Goal: Task Accomplishment & Management: Use online tool/utility

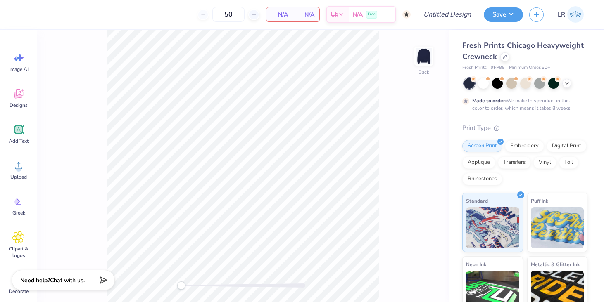
scroll to position [14, 0]
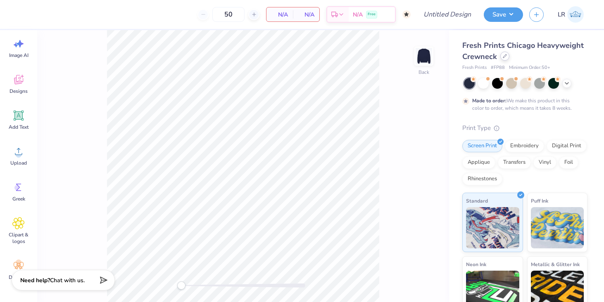
click at [504, 59] on div at bounding box center [504, 56] width 9 height 9
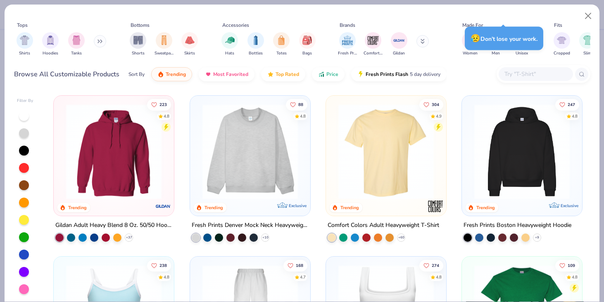
click at [100, 43] on icon at bounding box center [99, 41] width 5 height 4
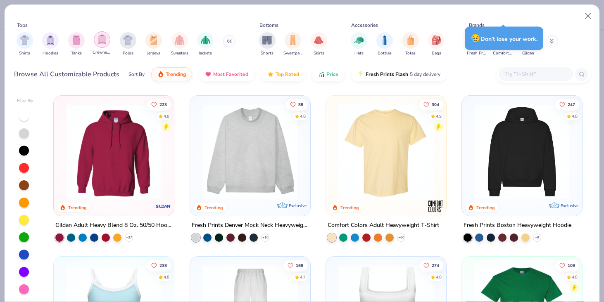
click at [95, 38] on div "filter for Crewnecks" at bounding box center [102, 39] width 17 height 17
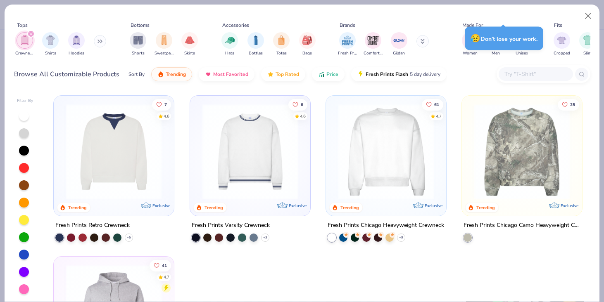
click at [100, 45] on button at bounding box center [100, 41] width 12 height 12
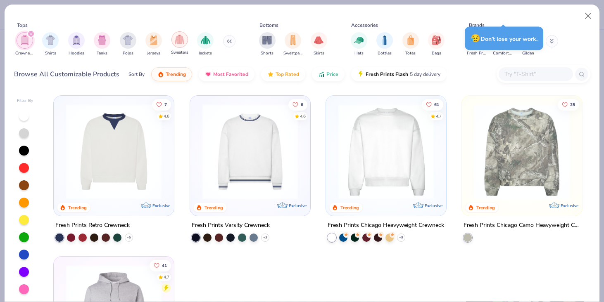
click at [177, 46] on div "filter for Sweaters" at bounding box center [179, 39] width 17 height 17
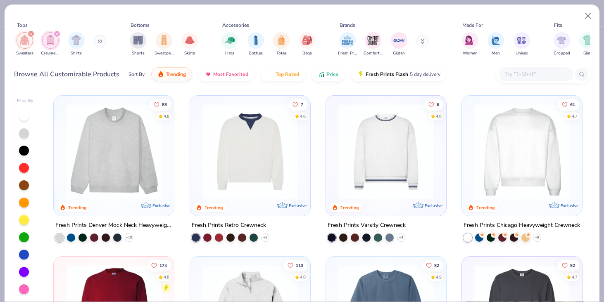
click at [241, 126] on img at bounding box center [250, 151] width 104 height 95
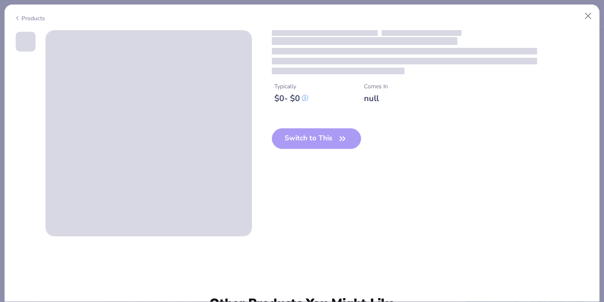
click at [241, 126] on span at bounding box center [149, 134] width 206 height 206
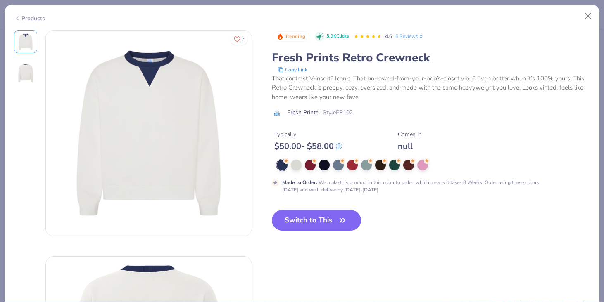
click at [263, 123] on div "7 Trending 5.9K Clicks 4.6 5 Reviews Fresh Prints Retro Crewneck Copy Link That…" at bounding box center [302, 246] width 576 height 433
click at [37, 15] on div "Products" at bounding box center [29, 18] width 31 height 9
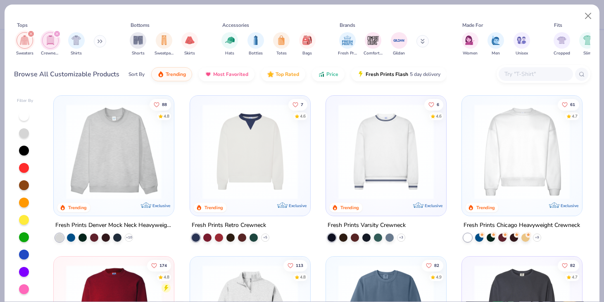
click at [390, 148] on img at bounding box center [386, 151] width 104 height 95
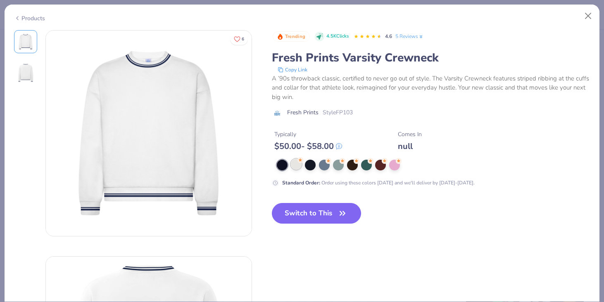
click at [295, 169] on div at bounding box center [296, 164] width 11 height 11
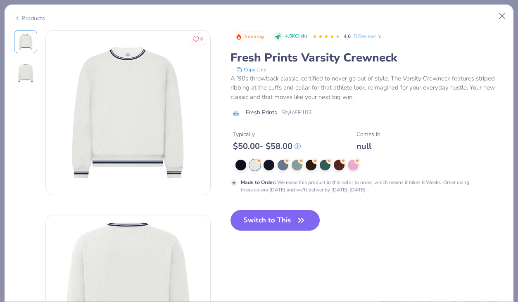
click at [24, 17] on div "Products" at bounding box center [29, 18] width 31 height 9
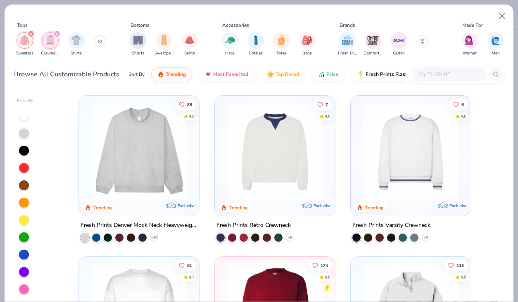
click at [423, 176] on img at bounding box center [411, 151] width 104 height 95
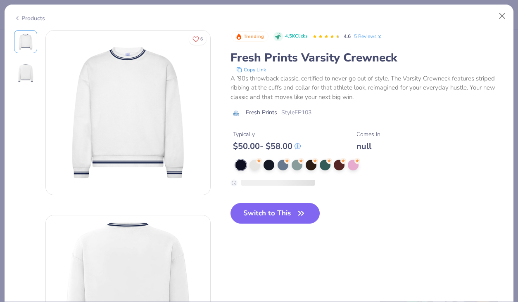
click at [423, 176] on div "Trending 4.5K Clicks 4.6 5 Reviews Fresh Prints Varsity Crewneck Copy Link A ’9…" at bounding box center [367, 133] width 274 height 207
click at [265, 163] on div at bounding box center [269, 164] width 11 height 11
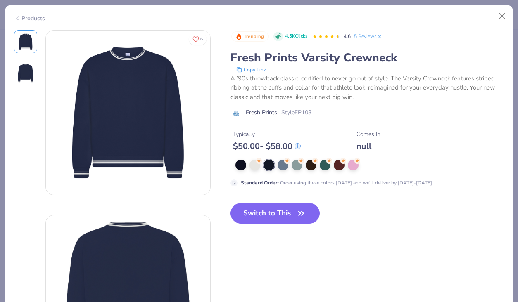
click at [26, 17] on div "Products" at bounding box center [29, 18] width 31 height 9
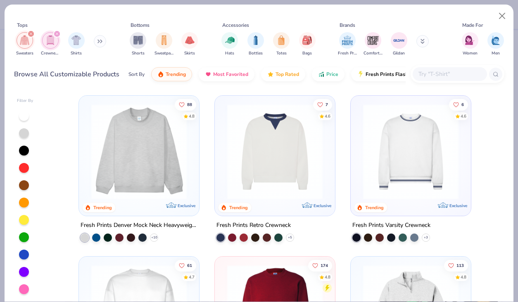
click at [393, 147] on img at bounding box center [411, 151] width 104 height 95
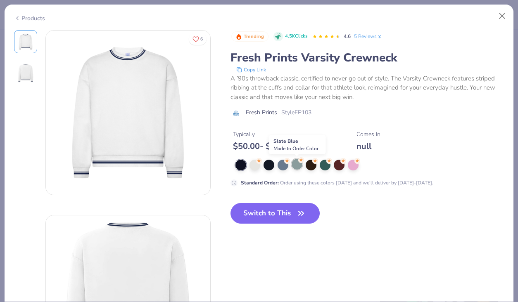
click at [298, 165] on div at bounding box center [297, 164] width 11 height 11
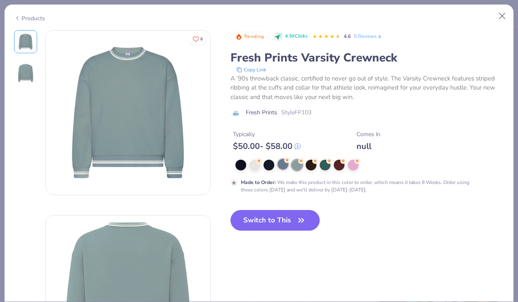
click at [284, 166] on div at bounding box center [283, 164] width 11 height 11
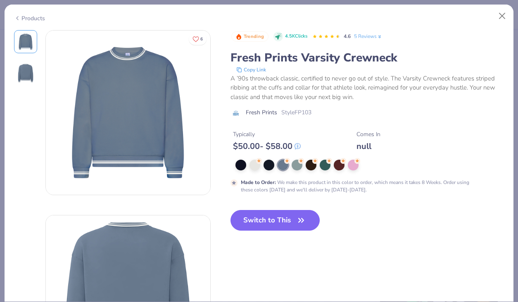
click at [15, 14] on icon at bounding box center [17, 18] width 7 height 10
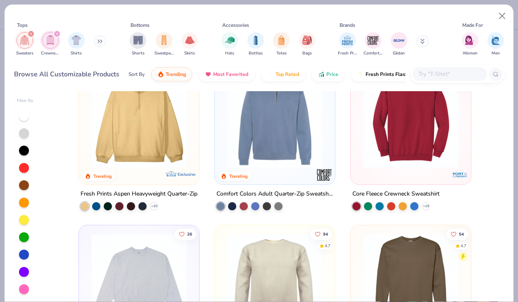
scroll to position [515, 0]
click at [135, 108] on img at bounding box center [139, 120] width 104 height 95
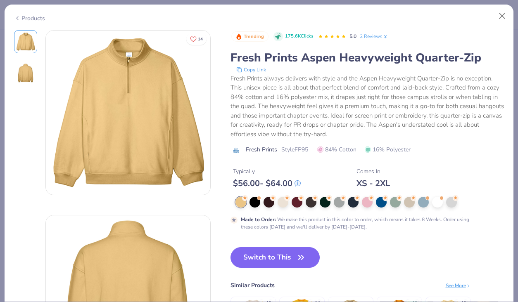
click at [346, 238] on div "Trending 175.6K Clicks 5.0 2 Reviews Fresh Prints Aspen Heavyweight Quarter-Zip…" at bounding box center [367, 194] width 274 height 329
click at [451, 201] on div at bounding box center [451, 201] width 11 height 11
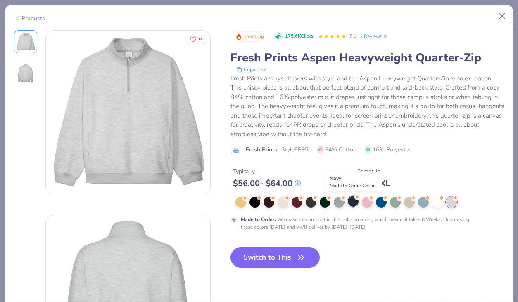
click at [356, 203] on div at bounding box center [353, 201] width 11 height 11
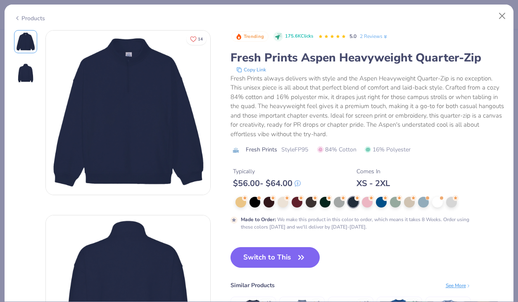
click at [19, 18] on icon at bounding box center [17, 18] width 7 height 10
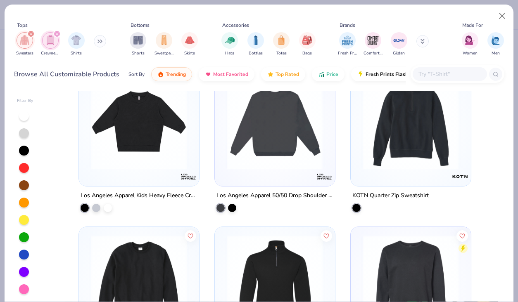
scroll to position [3528, 0]
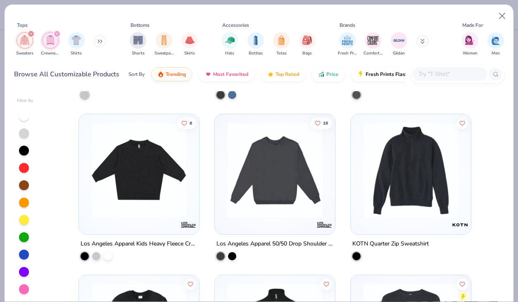
click at [419, 168] on img at bounding box center [411, 169] width 104 height 95
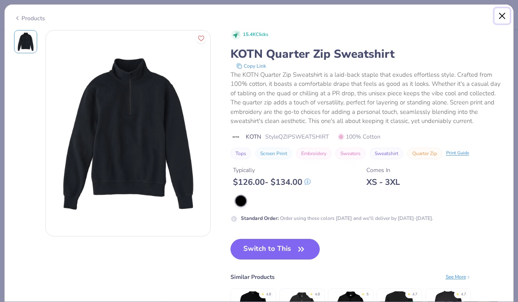
click at [504, 16] on button "Close" at bounding box center [502, 16] width 16 height 16
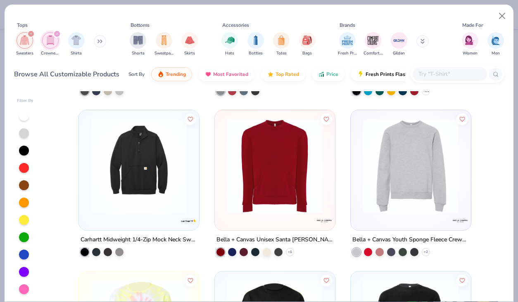
scroll to position [4662, 0]
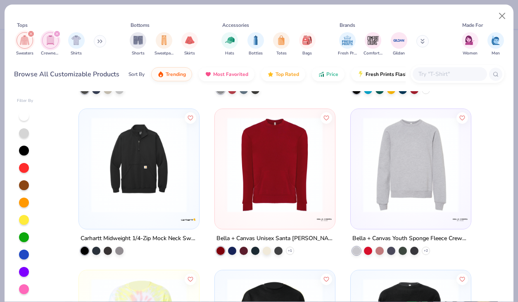
click at [373, 163] on img at bounding box center [411, 164] width 104 height 95
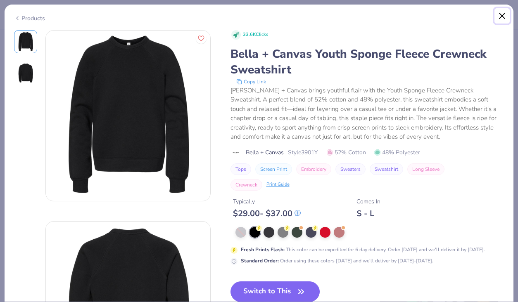
click at [500, 16] on button "Close" at bounding box center [502, 16] width 16 height 16
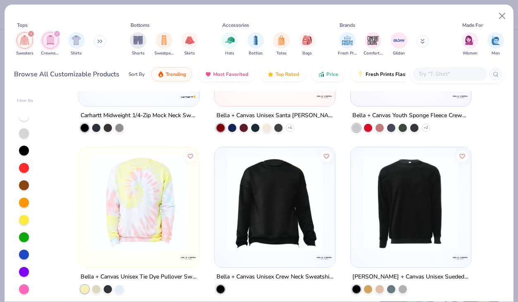
scroll to position [4840, 0]
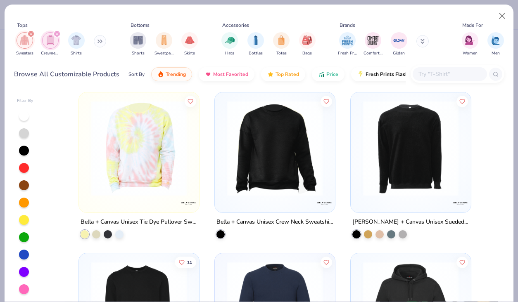
click at [282, 177] on img at bounding box center [275, 147] width 104 height 95
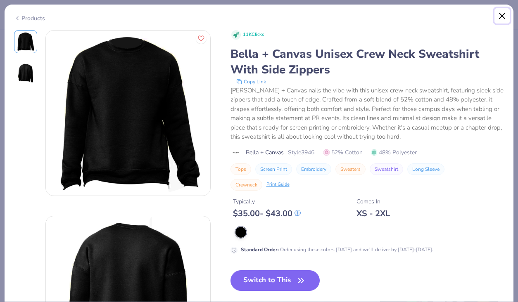
click at [502, 12] on button "Close" at bounding box center [502, 16] width 16 height 16
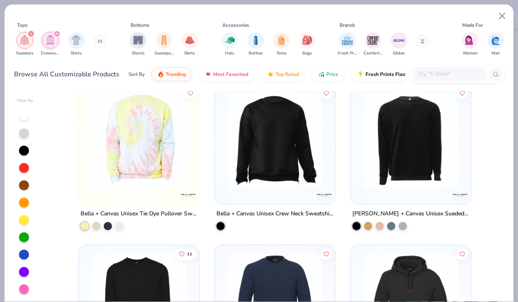
scroll to position [4836, 0]
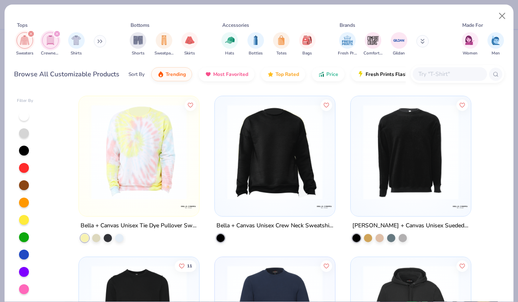
click at [260, 162] on img at bounding box center [275, 151] width 104 height 95
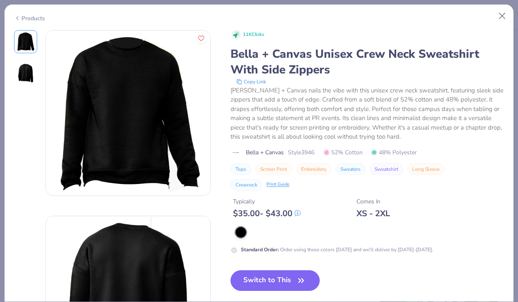
click at [26, 69] on img at bounding box center [26, 73] width 20 height 20
click at [499, 7] on div "Products" at bounding box center [259, 15] width 509 height 21
click at [499, 12] on button "Close" at bounding box center [502, 16] width 16 height 16
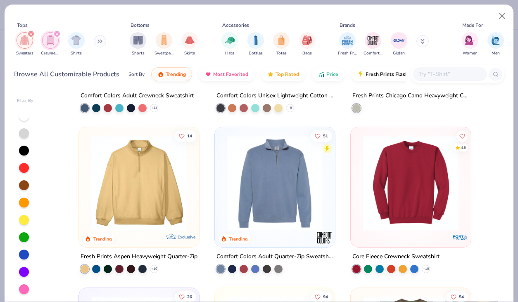
scroll to position [463, 0]
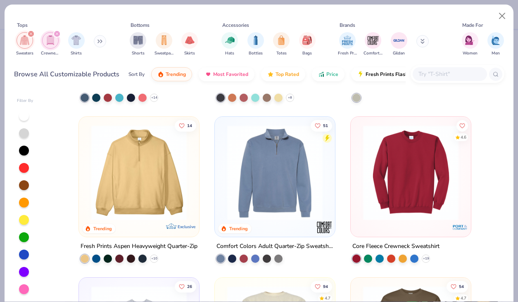
click at [297, 197] on img at bounding box center [275, 172] width 104 height 95
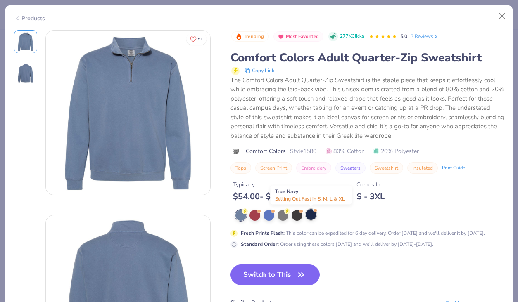
click at [311, 216] on div at bounding box center [311, 214] width 11 height 11
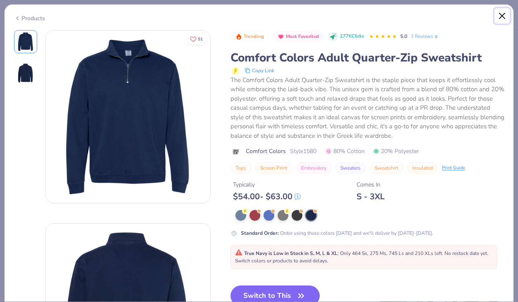
click at [504, 16] on button "Close" at bounding box center [502, 16] width 16 height 16
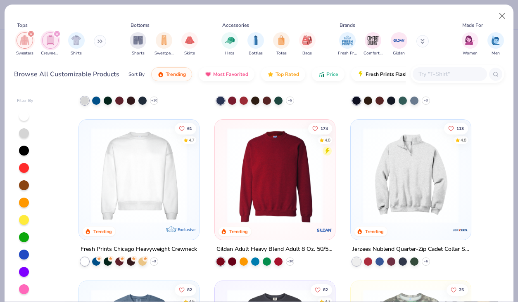
scroll to position [137, 0]
click at [156, 147] on img at bounding box center [139, 175] width 104 height 95
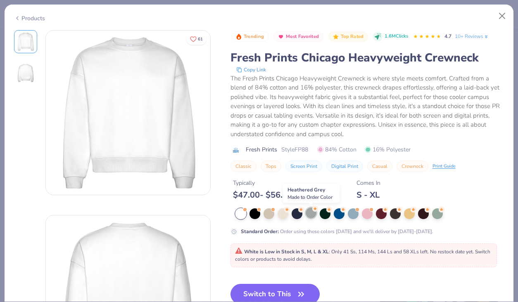
click at [312, 214] on div at bounding box center [311, 213] width 11 height 11
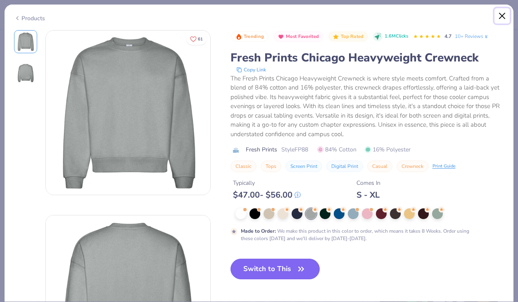
click at [501, 16] on button "Close" at bounding box center [502, 16] width 16 height 16
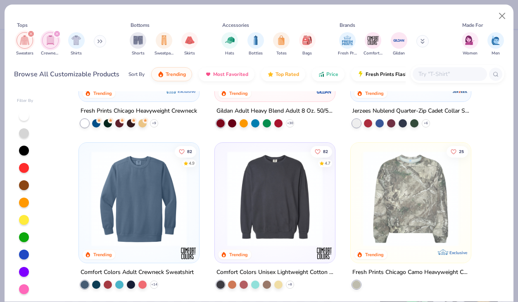
scroll to position [276, 0]
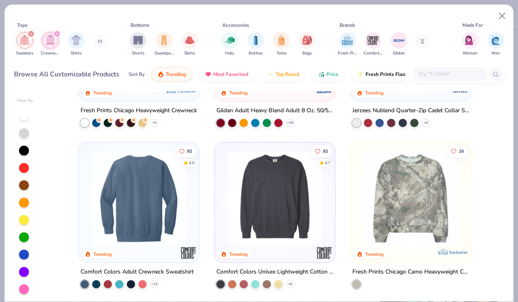
click at [150, 209] on img at bounding box center [139, 197] width 104 height 95
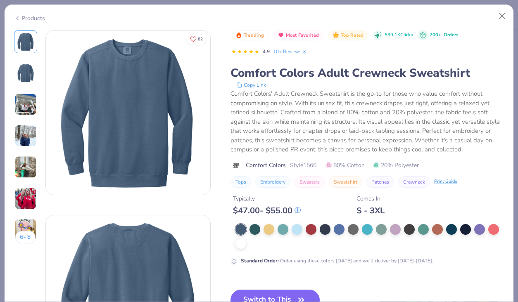
click at [23, 139] on img at bounding box center [25, 136] width 22 height 22
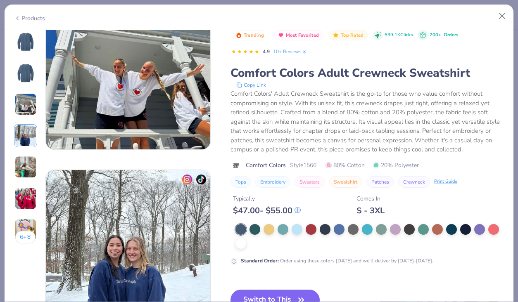
click at [26, 36] on img at bounding box center [26, 42] width 20 height 20
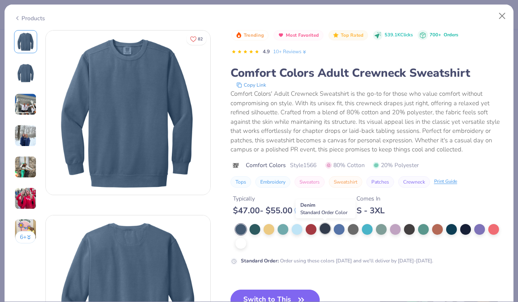
click at [324, 230] on div at bounding box center [325, 228] width 11 height 11
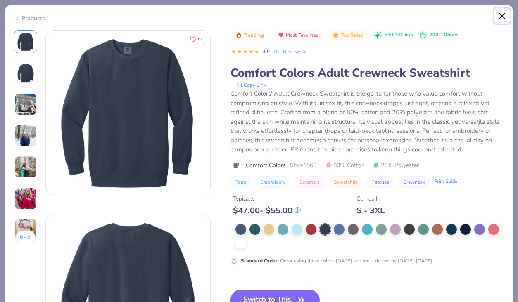
click at [505, 14] on button "Close" at bounding box center [502, 16] width 16 height 16
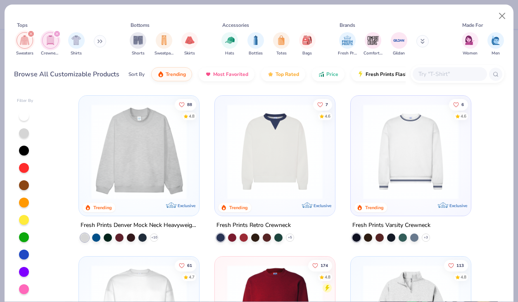
click at [55, 33] on icon "filter for Crewnecks" at bounding box center [56, 33] width 3 height 3
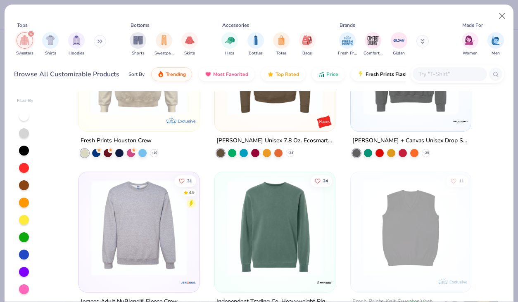
scroll to position [628, 0]
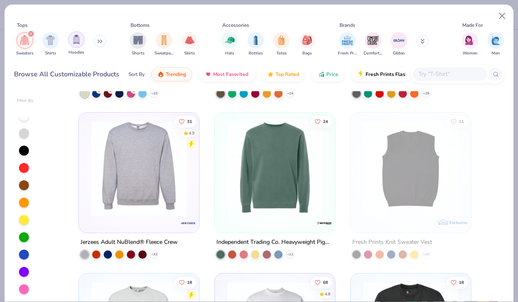
click at [75, 43] on img "filter for Hoodies" at bounding box center [76, 40] width 9 height 10
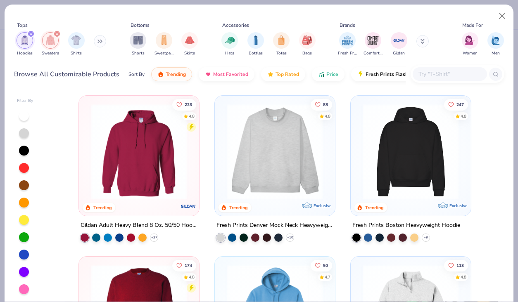
click at [55, 34] on icon "filter for Sweaters" at bounding box center [56, 33] width 3 height 3
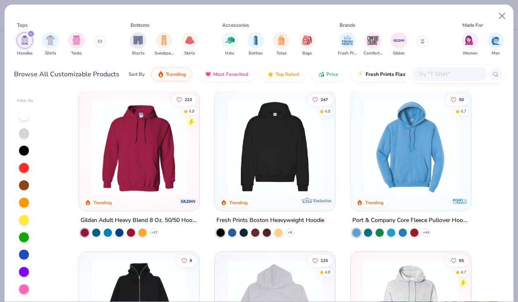
scroll to position [3, 0]
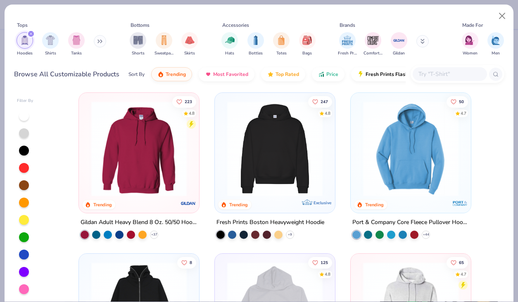
click at [274, 178] on img at bounding box center [275, 148] width 104 height 95
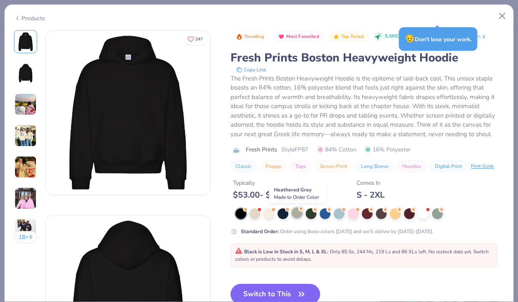
click at [298, 214] on div at bounding box center [297, 213] width 11 height 11
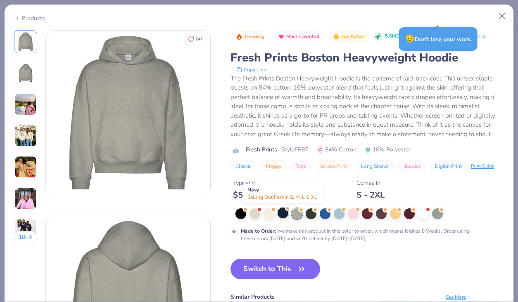
click at [285, 213] on div at bounding box center [283, 213] width 11 height 11
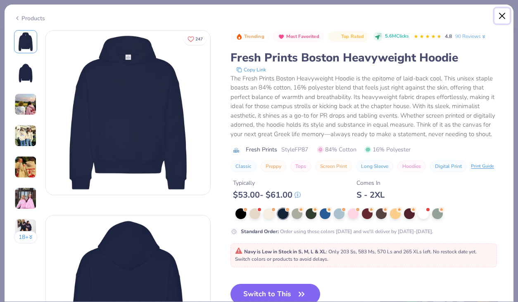
click at [502, 15] on button "Close" at bounding box center [502, 16] width 16 height 16
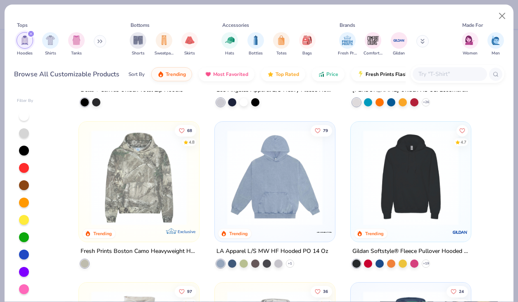
scroll to position [297, 0]
click at [294, 189] on img at bounding box center [275, 176] width 104 height 95
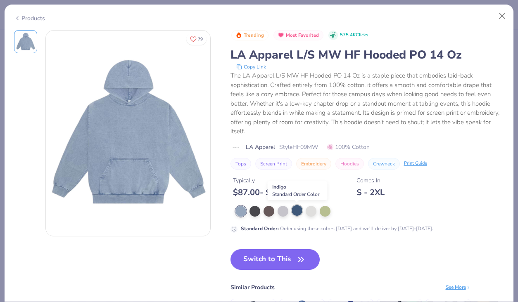
click at [297, 210] on div at bounding box center [297, 210] width 11 height 11
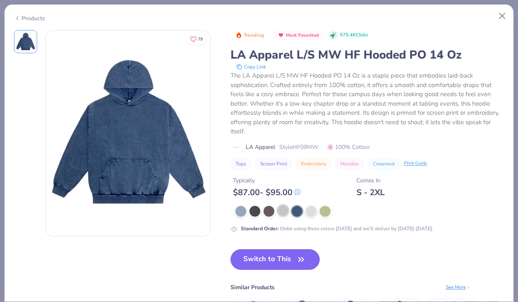
click at [283, 209] on div at bounding box center [283, 210] width 11 height 11
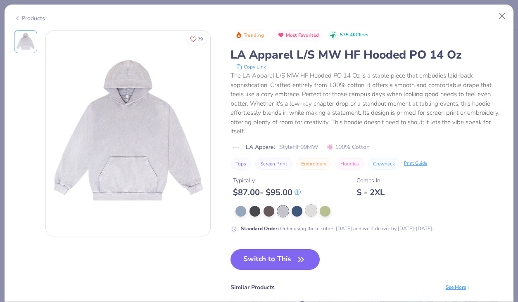
click at [312, 215] on div at bounding box center [311, 210] width 11 height 11
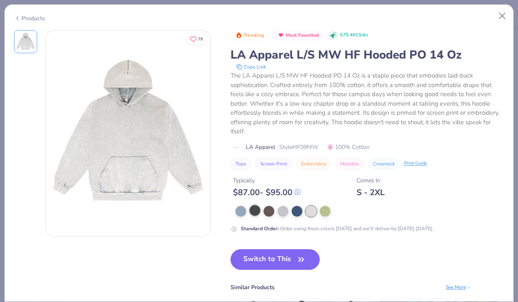
click at [251, 210] on div at bounding box center [254, 210] width 11 height 11
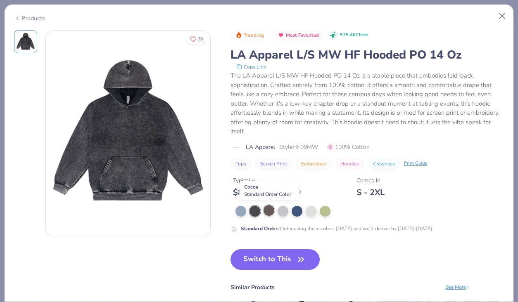
click at [270, 211] on div at bounding box center [269, 210] width 11 height 11
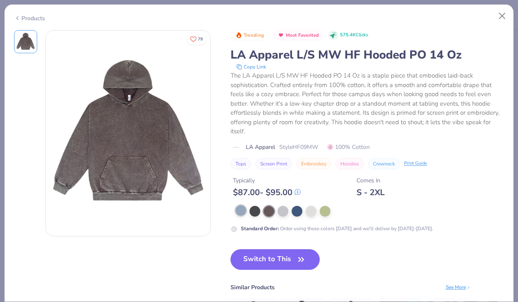
click at [243, 210] on div at bounding box center [240, 210] width 11 height 11
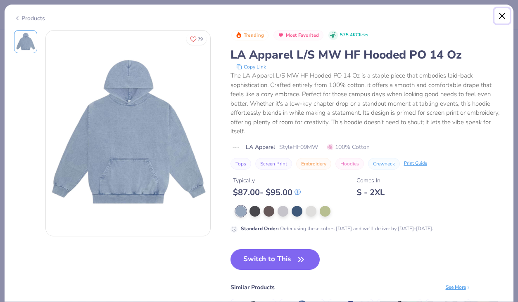
click at [502, 14] on button "Close" at bounding box center [502, 16] width 16 height 16
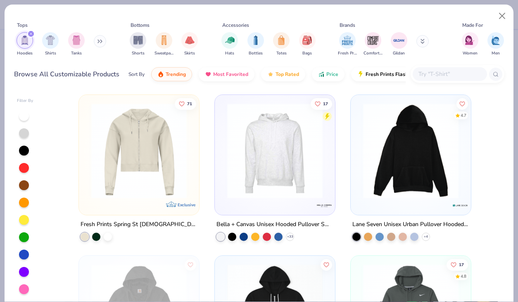
scroll to position [1102, 0]
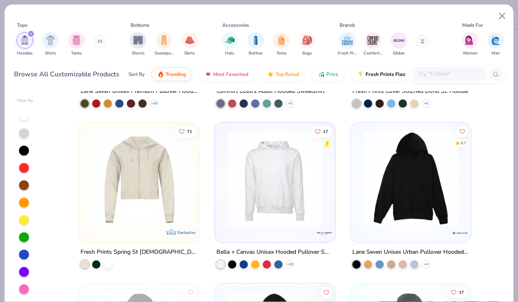
click at [380, 202] on img at bounding box center [411, 178] width 104 height 95
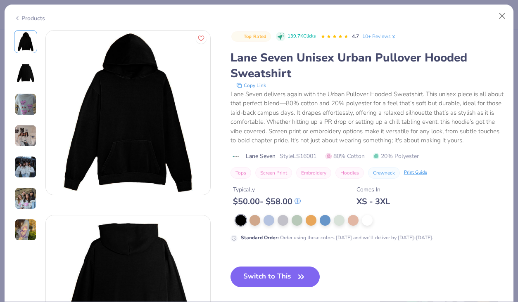
click at [29, 130] on img at bounding box center [25, 136] width 22 height 22
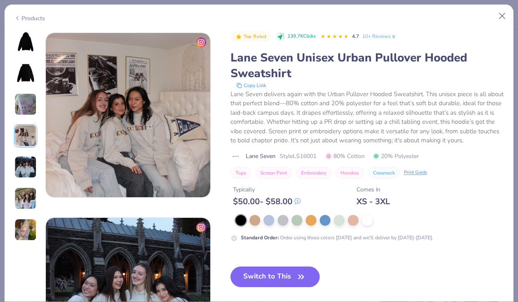
scroll to position [555, 0]
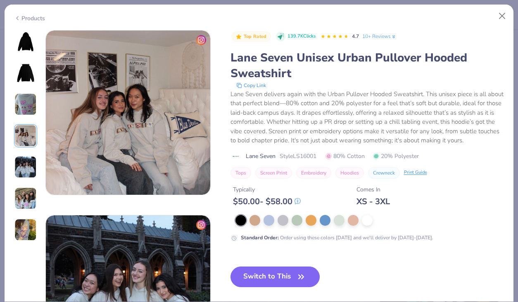
click at [30, 159] on img at bounding box center [25, 167] width 22 height 22
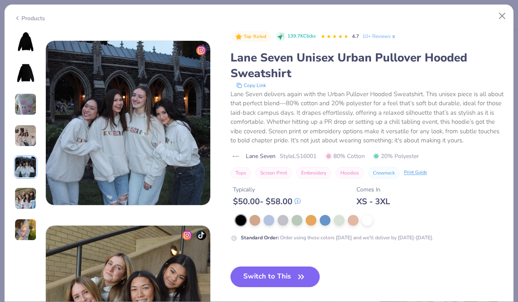
scroll to position [740, 0]
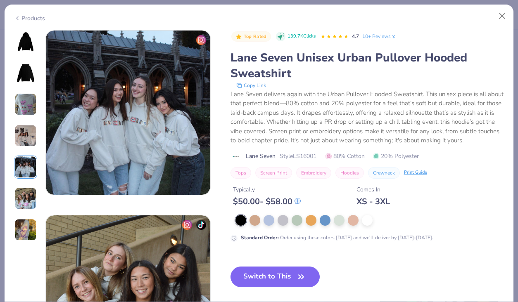
click at [30, 193] on img at bounding box center [25, 199] width 22 height 22
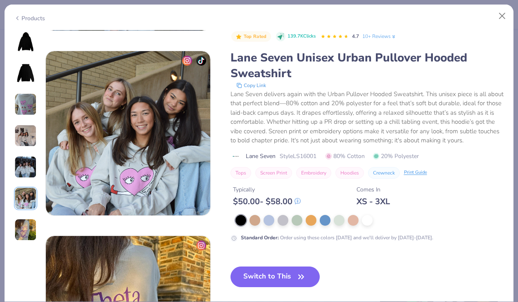
scroll to position [925, 0]
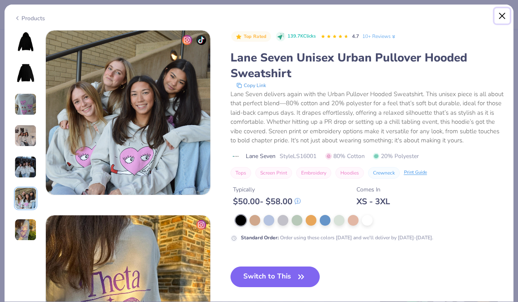
click at [499, 15] on button "Close" at bounding box center [502, 16] width 16 height 16
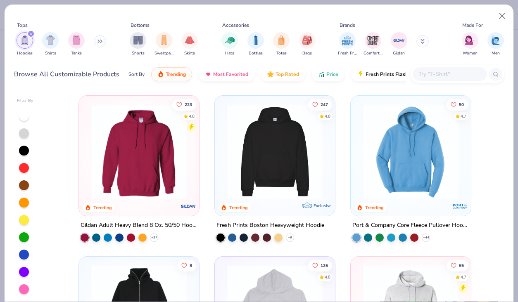
click at [298, 158] on img at bounding box center [275, 151] width 104 height 95
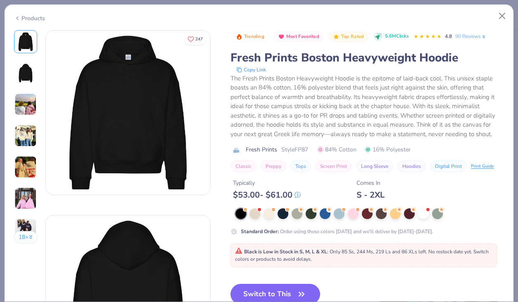
click at [21, 160] on img at bounding box center [25, 167] width 22 height 22
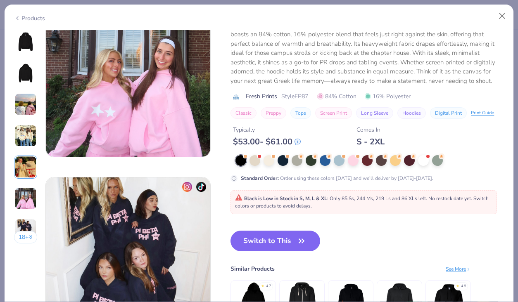
scroll to position [964, 0]
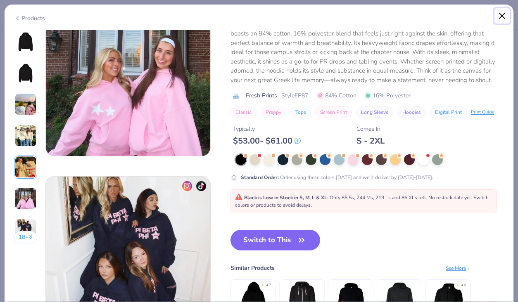
click at [499, 17] on button "Close" at bounding box center [502, 16] width 16 height 16
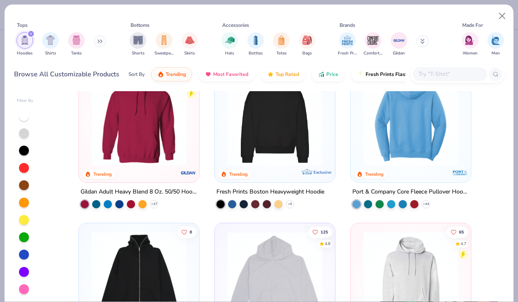
scroll to position [41, 0]
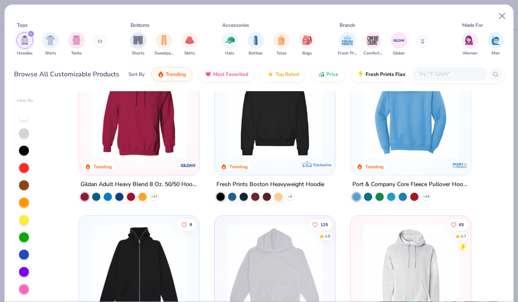
click at [413, 110] on img at bounding box center [411, 110] width 104 height 95
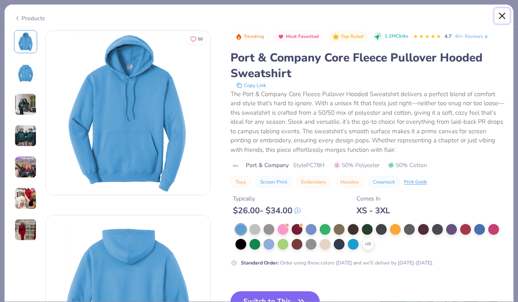
click at [505, 12] on button "Close" at bounding box center [502, 16] width 16 height 16
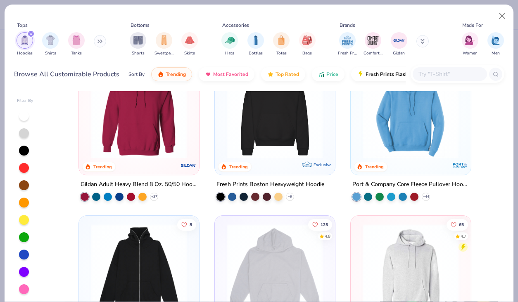
click at [292, 151] on img at bounding box center [275, 110] width 104 height 95
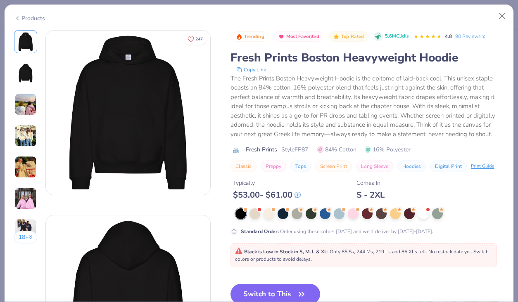
click at [18, 132] on img at bounding box center [25, 136] width 22 height 22
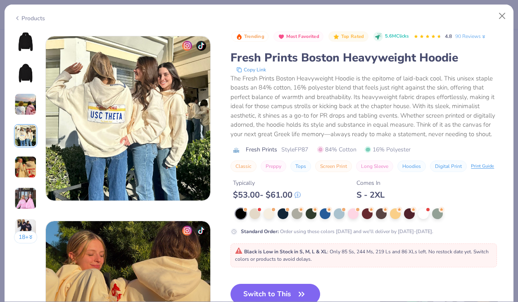
scroll to position [555, 0]
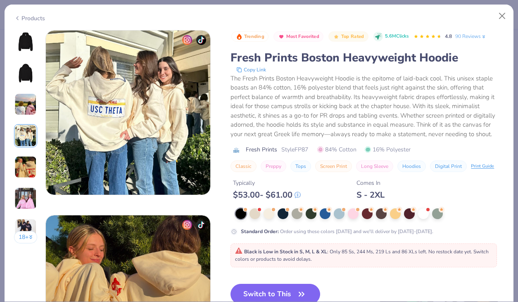
click at [32, 169] on img at bounding box center [25, 167] width 22 height 22
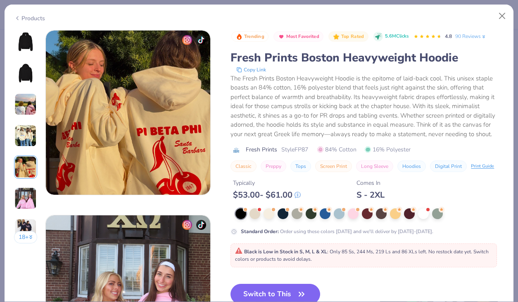
click at [29, 198] on img at bounding box center [25, 199] width 22 height 22
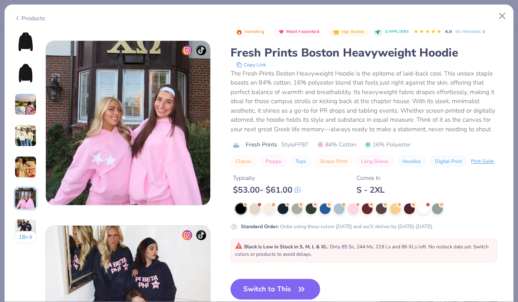
scroll to position [925, 0]
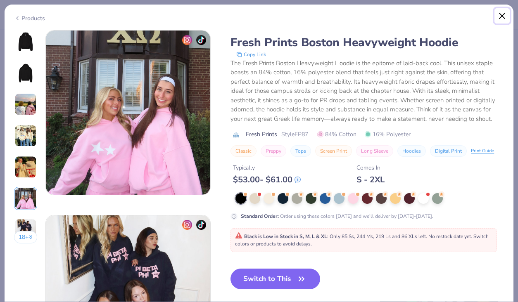
click at [501, 14] on button "Close" at bounding box center [502, 16] width 16 height 16
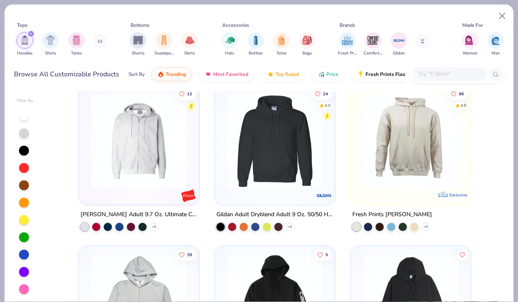
scroll to position [656, 0]
click at [399, 134] on img at bounding box center [411, 140] width 104 height 95
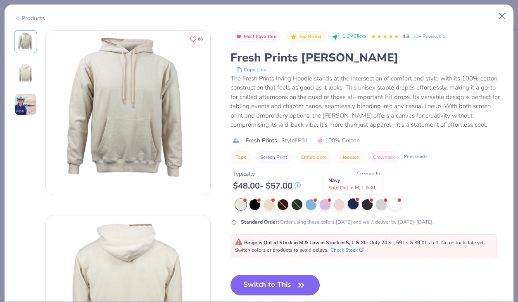
click at [354, 203] on div at bounding box center [353, 204] width 11 height 11
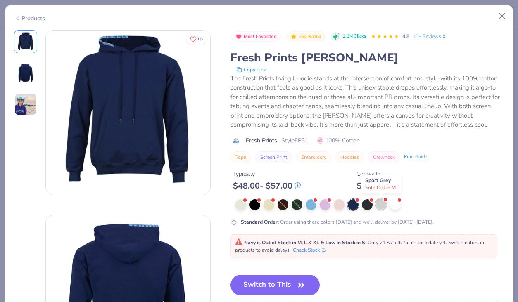
click at [377, 202] on div at bounding box center [381, 204] width 11 height 11
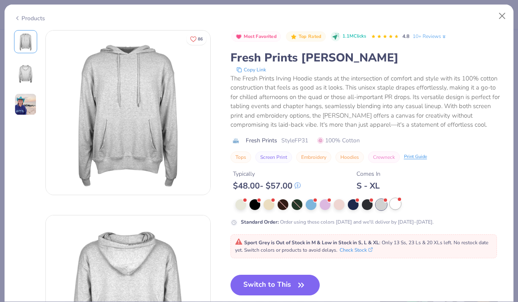
click at [391, 206] on div at bounding box center [395, 204] width 11 height 11
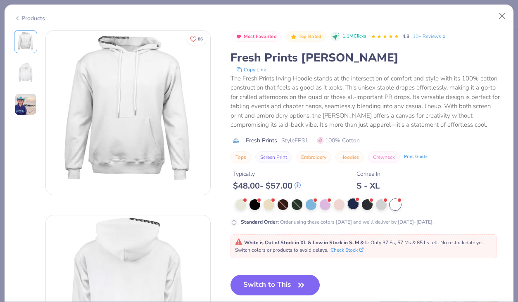
click at [358, 207] on div at bounding box center [353, 204] width 11 height 11
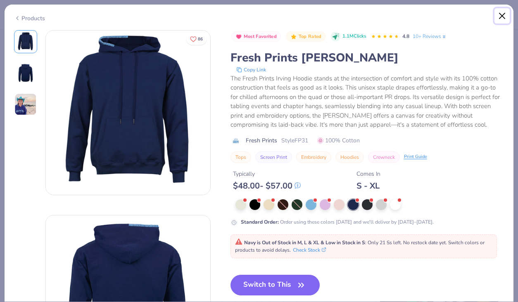
click at [496, 18] on button "Close" at bounding box center [502, 16] width 16 height 16
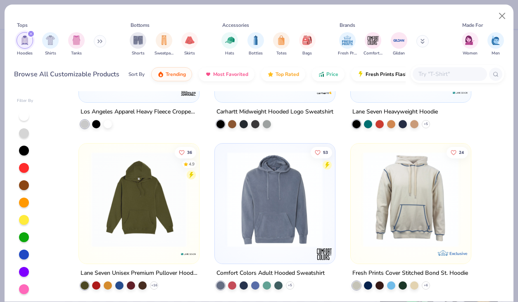
scroll to position [920, 0]
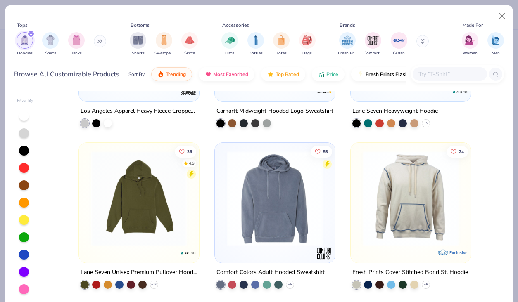
click at [281, 209] on img at bounding box center [275, 198] width 104 height 95
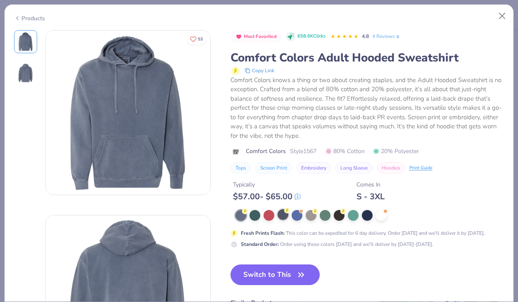
click at [286, 217] on div at bounding box center [283, 214] width 11 height 11
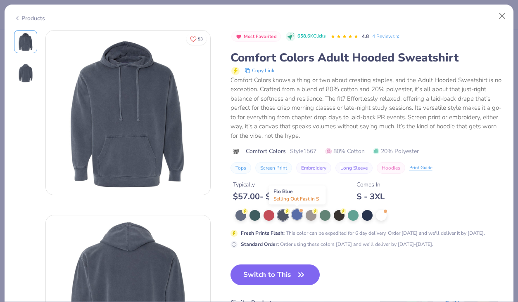
click at [295, 213] on div at bounding box center [297, 214] width 11 height 11
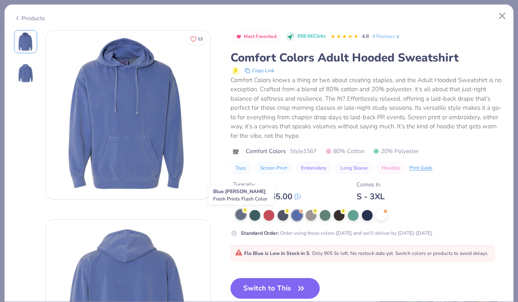
click at [239, 215] on div at bounding box center [240, 214] width 11 height 11
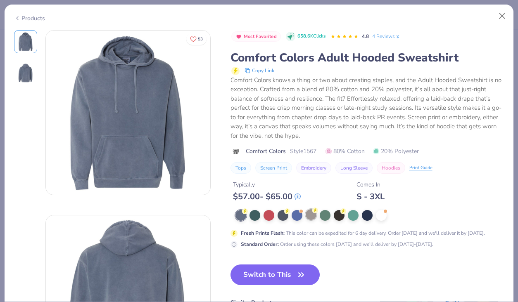
click at [312, 215] on div at bounding box center [311, 214] width 11 height 11
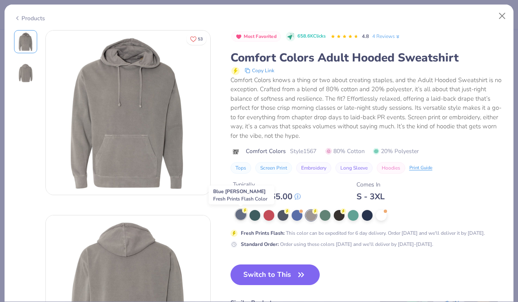
click at [242, 217] on div at bounding box center [240, 214] width 11 height 11
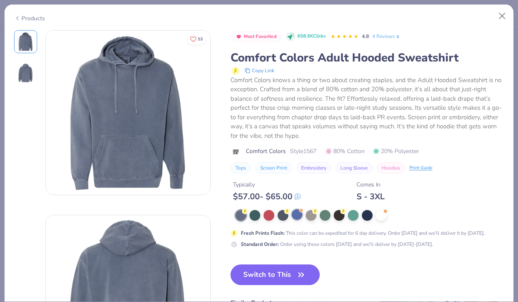
click at [299, 216] on div at bounding box center [297, 214] width 11 height 11
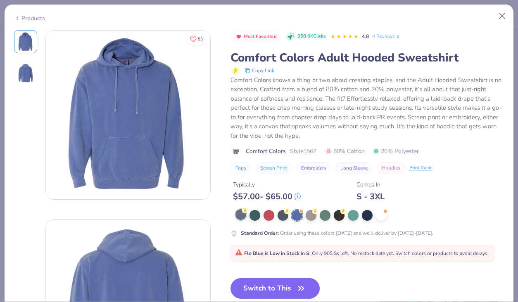
click at [241, 220] on div at bounding box center [240, 214] width 11 height 11
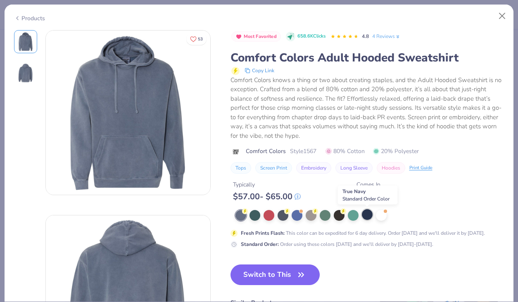
click at [365, 217] on div at bounding box center [367, 214] width 11 height 11
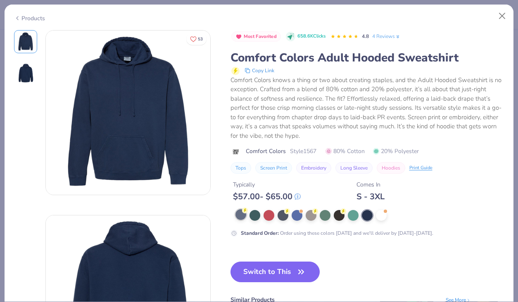
click at [245, 213] on circle at bounding box center [245, 211] width 6 height 6
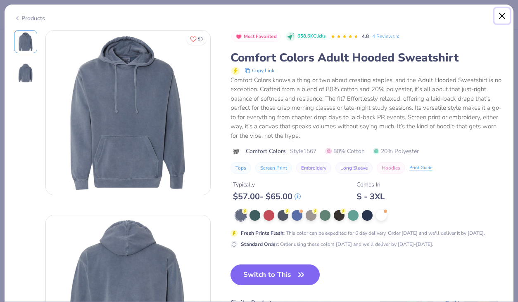
click at [504, 23] on button "Close" at bounding box center [502, 16] width 16 height 16
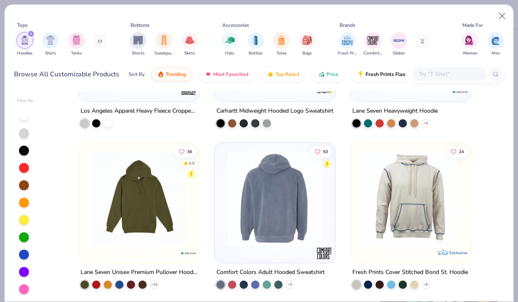
click at [263, 191] on img at bounding box center [275, 198] width 104 height 95
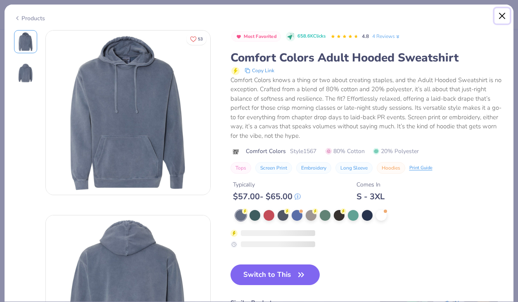
click at [501, 14] on button "Close" at bounding box center [502, 16] width 16 height 16
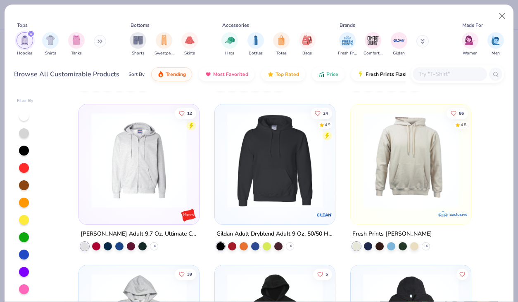
scroll to position [634, 0]
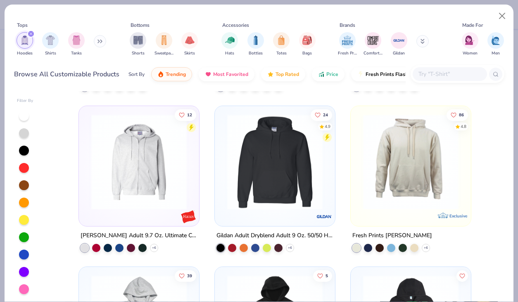
click at [97, 43] on button at bounding box center [100, 41] width 12 height 12
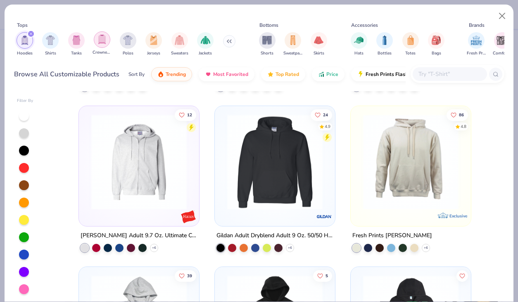
click at [96, 39] on div "filter for Crewnecks" at bounding box center [102, 39] width 17 height 17
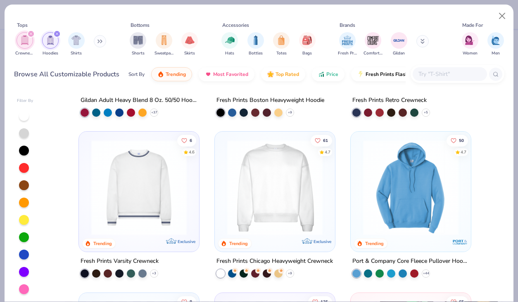
scroll to position [129, 0]
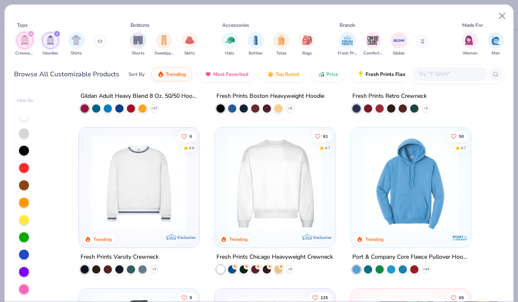
click at [157, 171] on img at bounding box center [139, 183] width 104 height 95
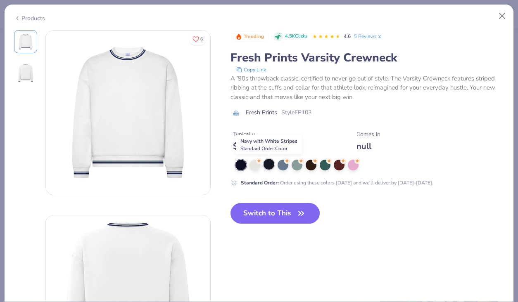
click at [273, 166] on div at bounding box center [269, 164] width 11 height 11
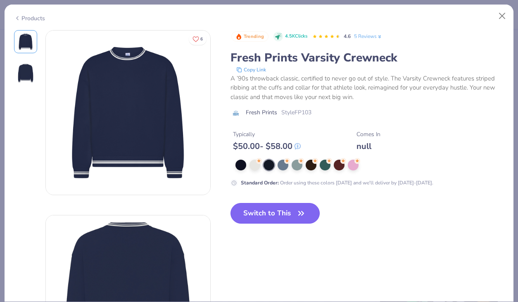
click at [280, 222] on button "Switch to This" at bounding box center [275, 213] width 90 height 21
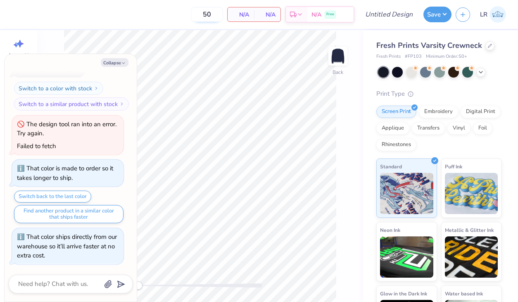
click at [211, 11] on input "50" at bounding box center [207, 14] width 32 height 15
click at [117, 65] on button "Collapse" at bounding box center [115, 62] width 28 height 9
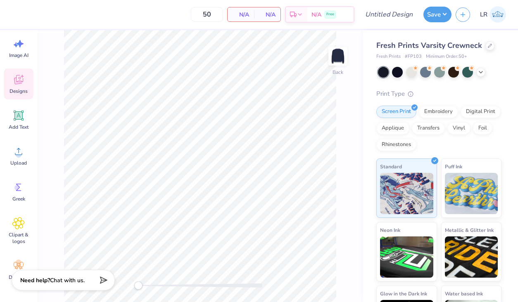
click at [17, 83] on icon at bounding box center [18, 81] width 8 height 7
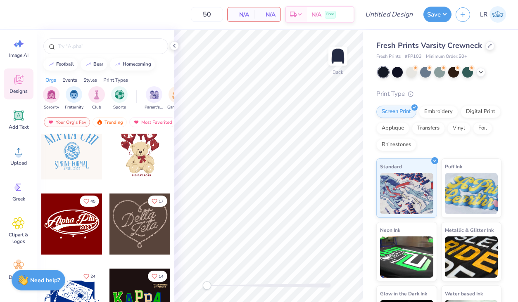
scroll to position [249, 0]
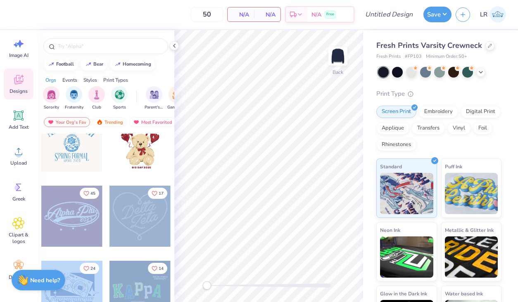
click at [277, 175] on div "50 N/A Per Item N/A Total Est. Delivery N/A Free Design Title Save LR Image AI …" at bounding box center [259, 151] width 518 height 302
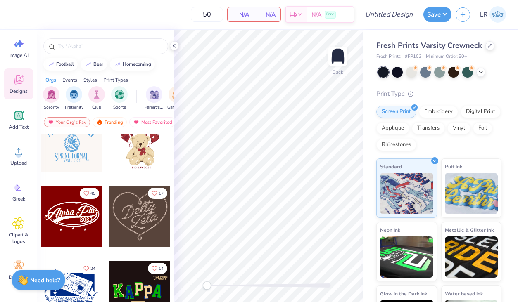
click at [78, 217] on div at bounding box center [71, 216] width 61 height 61
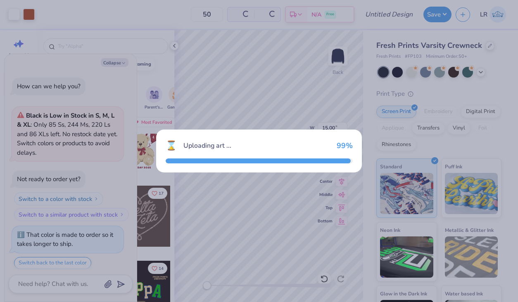
scroll to position [623, 0]
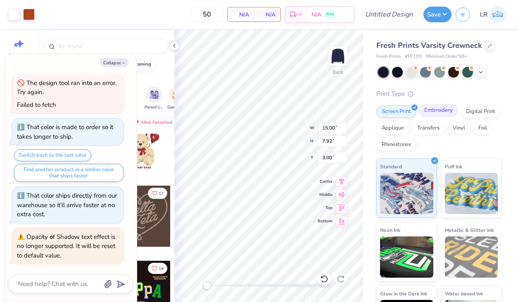
click at [433, 115] on div "Embroidery" at bounding box center [438, 111] width 39 height 12
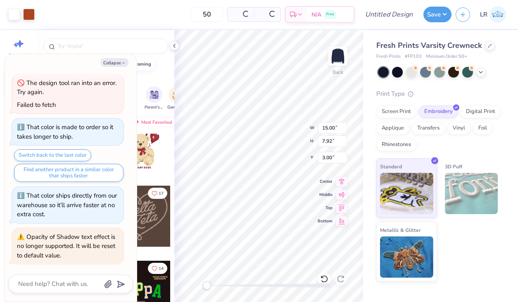
type textarea "x"
click at [208, 11] on input "50" at bounding box center [207, 14] width 32 height 15
type input "5"
type input "25"
type textarea "x"
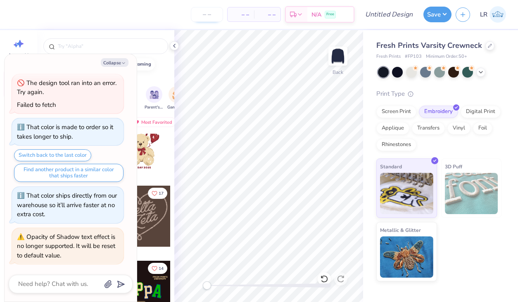
click at [214, 14] on input "number" at bounding box center [207, 14] width 32 height 15
type input "250"
click at [243, 16] on span "N/A" at bounding box center [241, 14] width 17 height 9
click at [118, 62] on button "Collapse" at bounding box center [115, 62] width 28 height 9
type textarea "x"
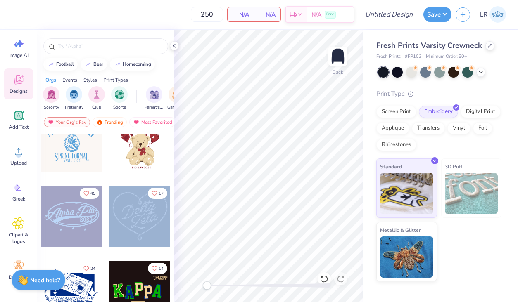
drag, startPoint x: 73, startPoint y: 213, endPoint x: 149, endPoint y: 186, distance: 81.0
click at [62, 216] on div at bounding box center [71, 216] width 61 height 61
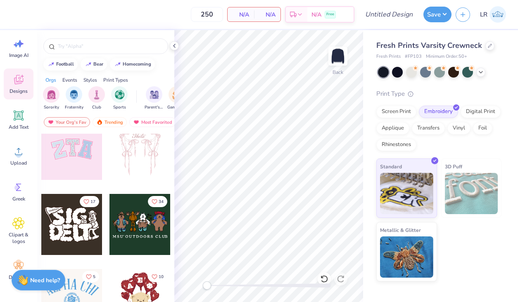
scroll to position [44, 0]
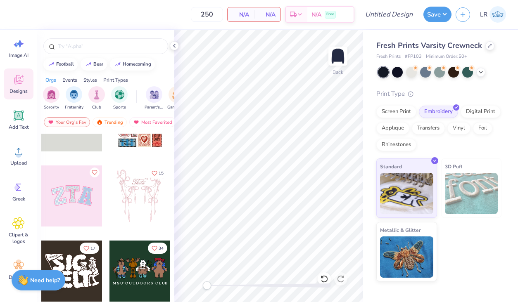
click at [89, 216] on div at bounding box center [71, 196] width 61 height 61
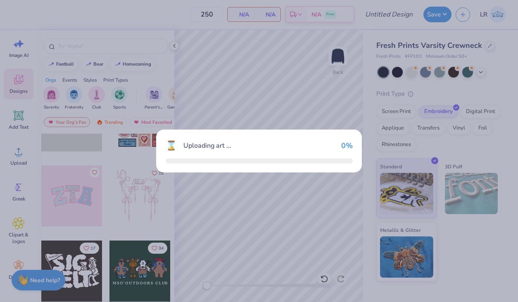
click at [89, 216] on div "⌛ Uploading art ... 0 %" at bounding box center [259, 151] width 518 height 302
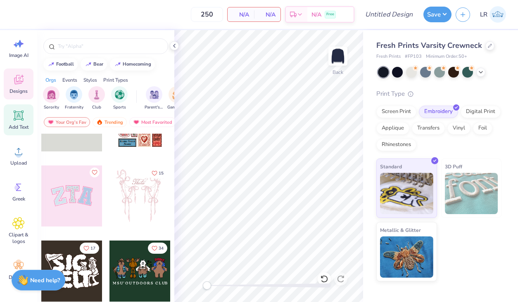
click at [16, 117] on icon at bounding box center [19, 116] width 8 height 8
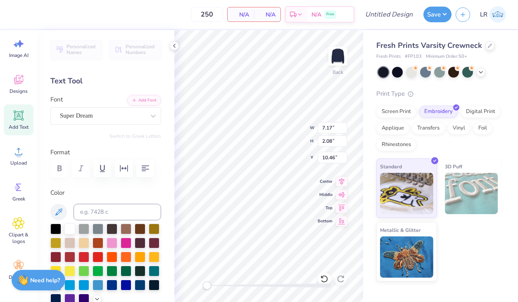
scroll to position [0, 0]
type textarea "T"
type textarea "Bucknell"
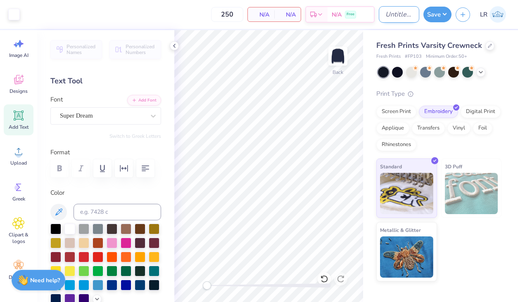
click at [385, 12] on input "Design Title" at bounding box center [399, 14] width 40 height 17
type input "MGMT"
click at [338, 14] on span "N/A" at bounding box center [337, 16] width 10 height 9
click at [176, 43] on icon at bounding box center [174, 46] width 7 height 7
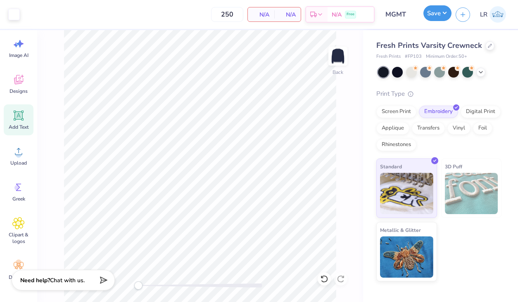
click at [437, 13] on button "Save" at bounding box center [437, 13] width 28 height 16
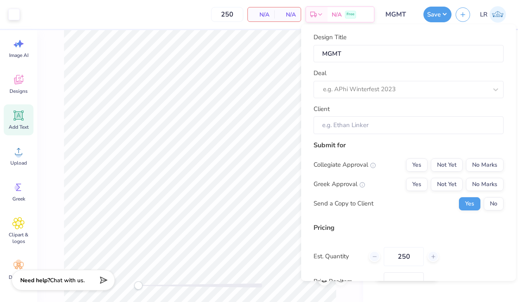
click at [269, 13] on span "N/A" at bounding box center [261, 14] width 17 height 9
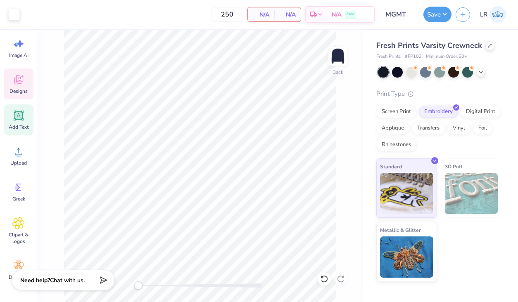
click at [17, 82] on icon at bounding box center [18, 81] width 8 height 7
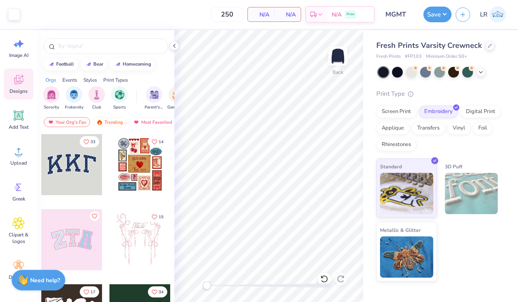
click at [143, 173] on div at bounding box center [139, 164] width 61 height 61
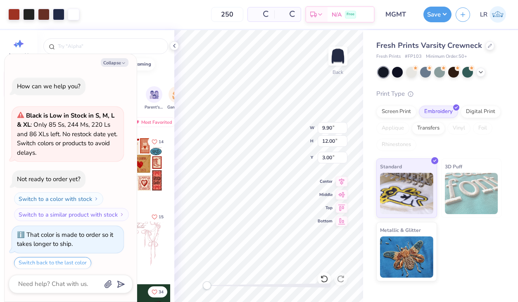
scroll to position [692, 0]
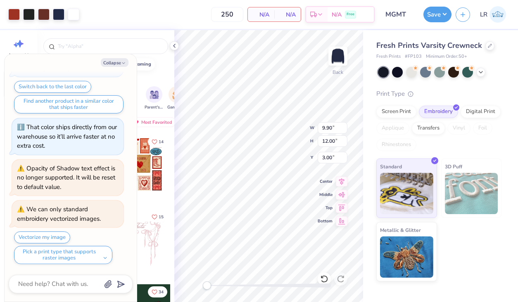
type textarea "x"
type input "11.95"
type input "2.08"
type input "10.46"
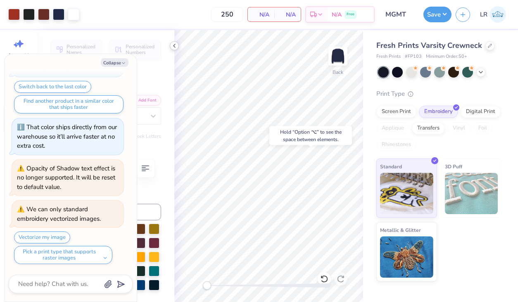
click at [174, 45] on icon at bounding box center [174, 46] width 7 height 7
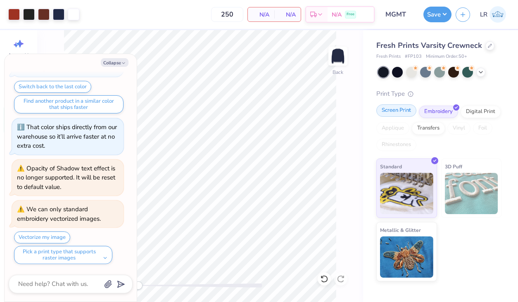
click at [401, 105] on div "Screen Print" at bounding box center [396, 111] width 40 height 12
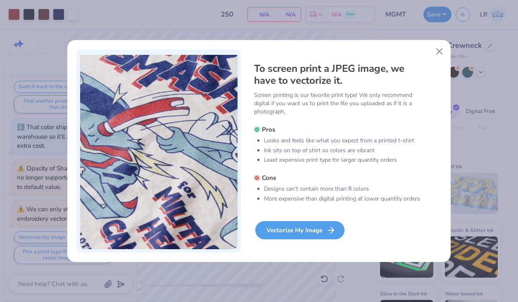
click at [293, 230] on div "Vectorize My Image" at bounding box center [299, 230] width 89 height 18
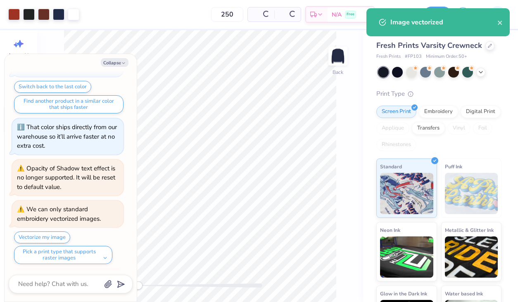
type textarea "x"
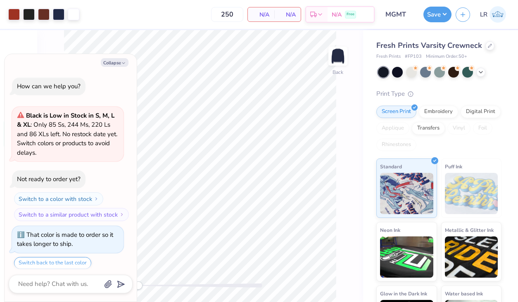
scroll to position [760, 0]
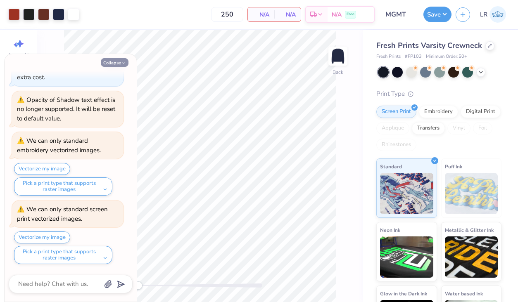
click at [115, 61] on button "Collapse" at bounding box center [115, 62] width 28 height 9
type textarea "x"
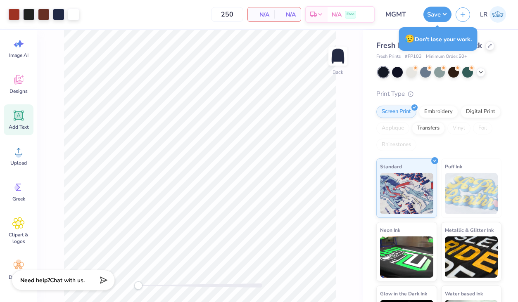
scroll to position [0, 0]
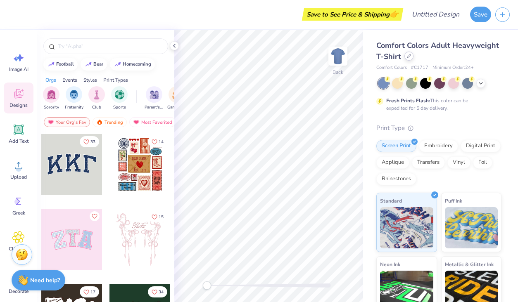
click at [407, 58] on icon at bounding box center [408, 56] width 3 height 3
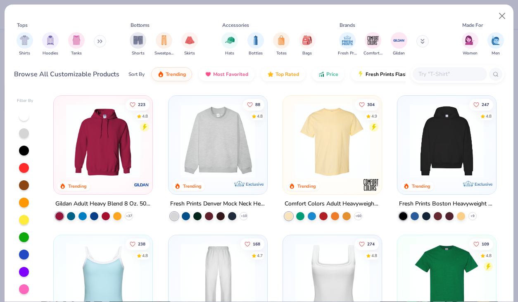
click at [116, 138] on img at bounding box center [103, 141] width 82 height 74
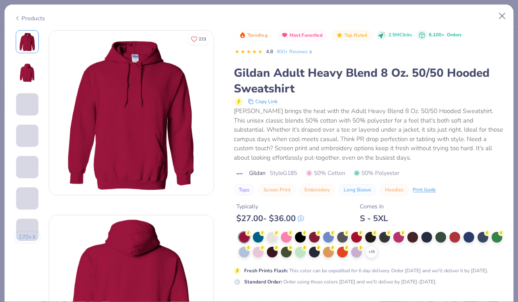
scroll to position [13, 0]
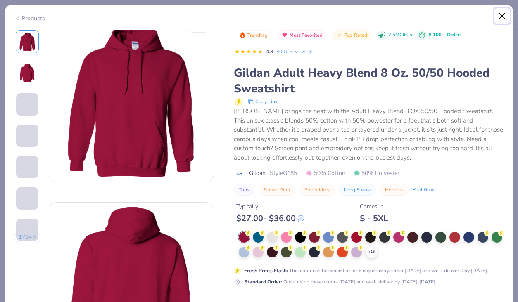
click at [504, 16] on button "Close" at bounding box center [502, 16] width 16 height 16
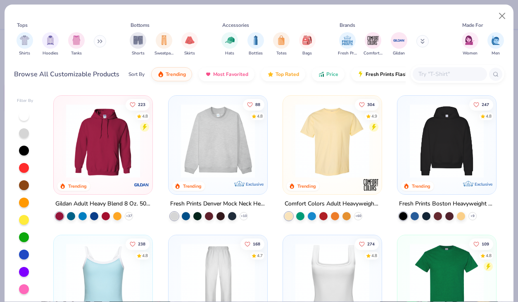
click at [432, 133] on img at bounding box center [447, 141] width 82 height 74
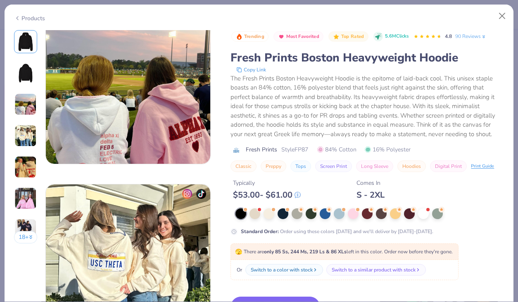
scroll to position [407, 0]
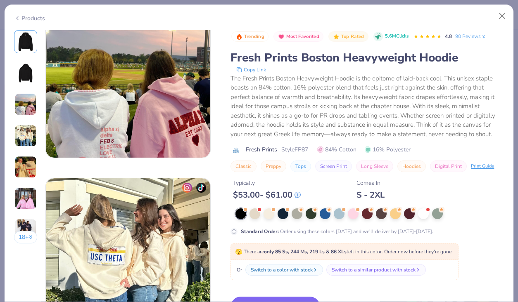
click at [283, 301] on button "Switch to This" at bounding box center [275, 307] width 90 height 21
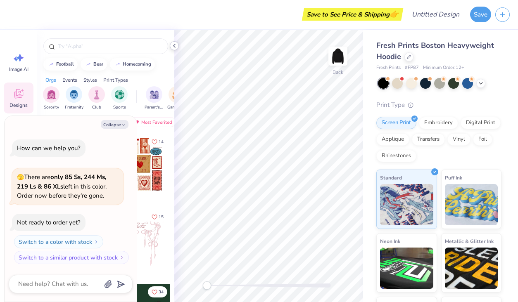
click at [174, 46] on polyline at bounding box center [174, 45] width 2 height 3
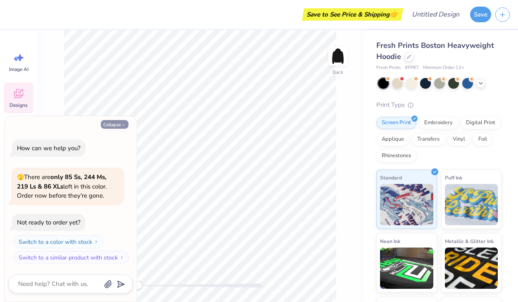
click at [117, 123] on button "Collapse" at bounding box center [115, 124] width 28 height 9
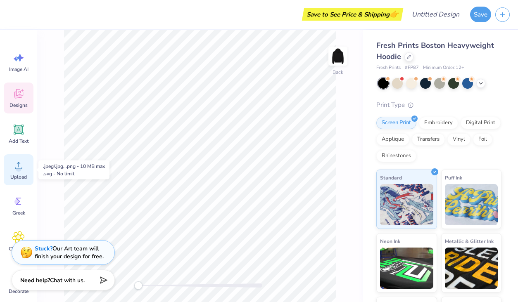
click at [22, 169] on icon at bounding box center [18, 165] width 12 height 12
click at [409, 58] on div at bounding box center [408, 56] width 9 height 9
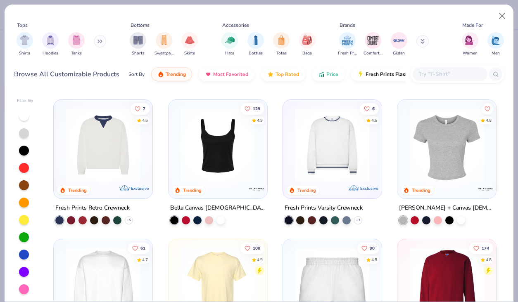
scroll to position [276, 0]
click at [126, 153] on img at bounding box center [103, 144] width 82 height 74
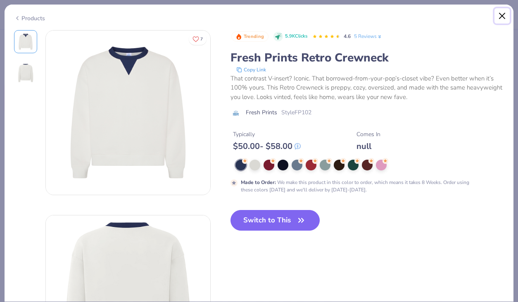
click at [506, 14] on button "Close" at bounding box center [502, 16] width 16 height 16
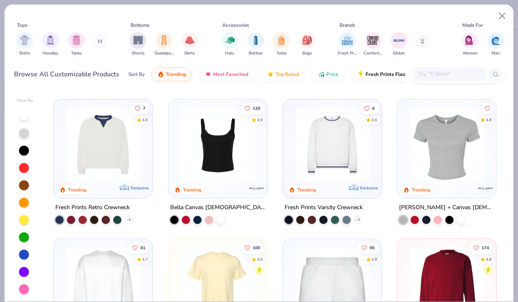
click at [342, 143] on img at bounding box center [332, 144] width 82 height 74
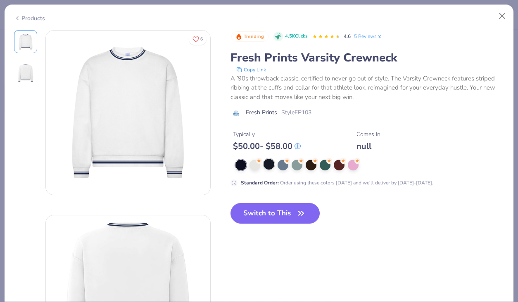
click at [266, 165] on div at bounding box center [269, 164] width 11 height 11
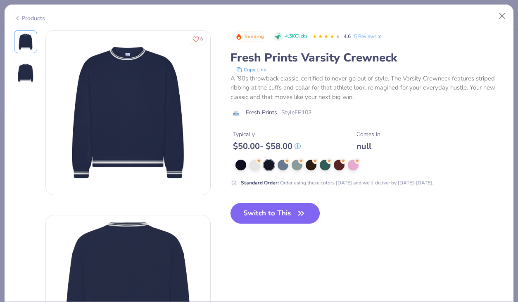
click at [283, 214] on button "Switch to This" at bounding box center [275, 213] width 90 height 21
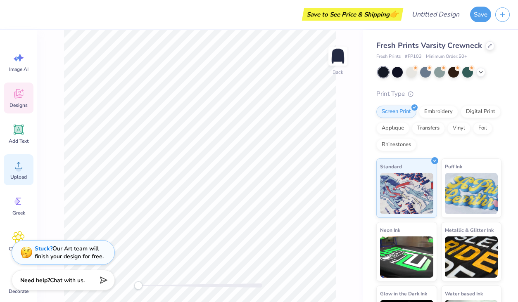
click at [17, 168] on circle at bounding box center [19, 169] width 6 height 6
click at [22, 169] on icon at bounding box center [18, 165] width 12 height 12
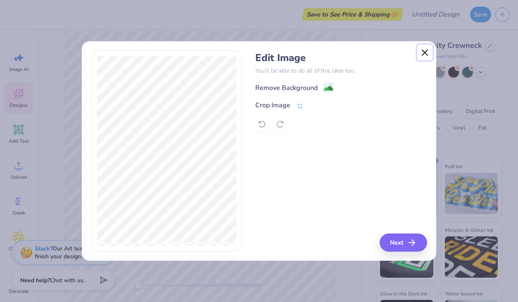
click at [423, 51] on button "Close" at bounding box center [425, 53] width 16 height 16
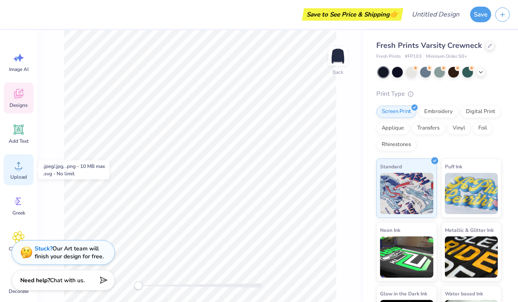
click at [22, 166] on icon at bounding box center [18, 165] width 12 height 12
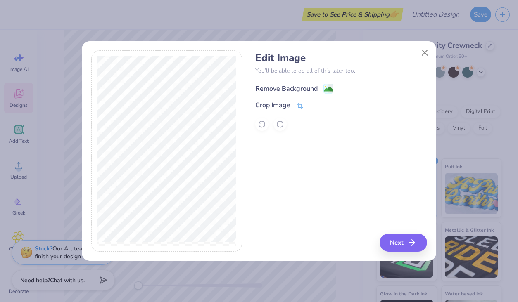
click at [281, 90] on div "Remove Background" at bounding box center [286, 89] width 62 height 10
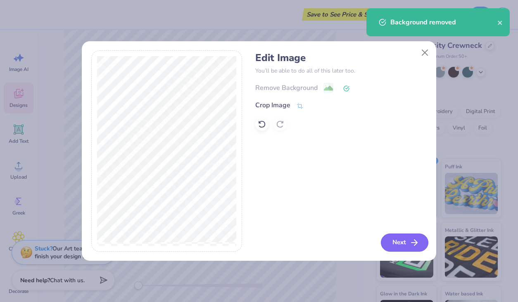
click at [405, 242] on button "Next" at bounding box center [405, 243] width 48 height 18
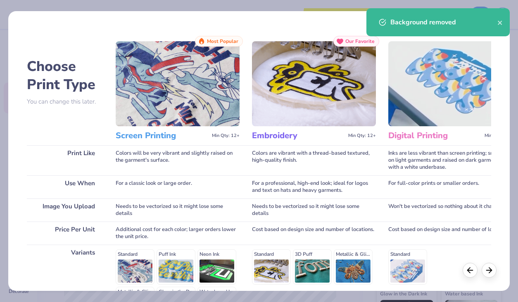
click at [299, 102] on img at bounding box center [314, 83] width 124 height 85
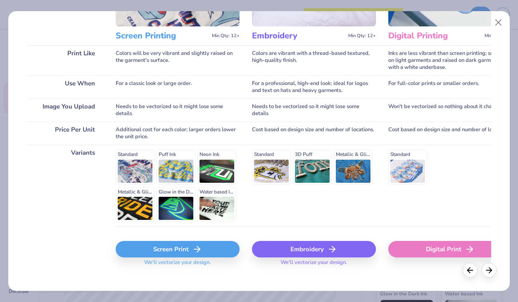
scroll to position [106, 0]
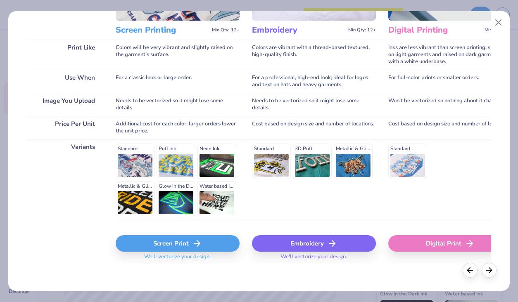
click at [318, 243] on div "Embroidery" at bounding box center [314, 243] width 124 height 17
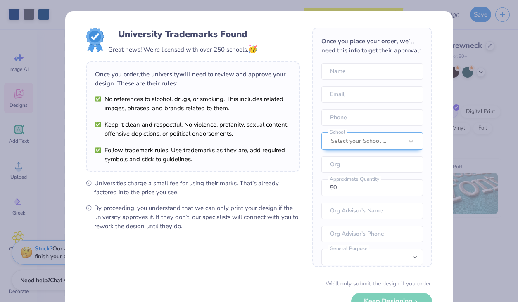
scroll to position [31, 0]
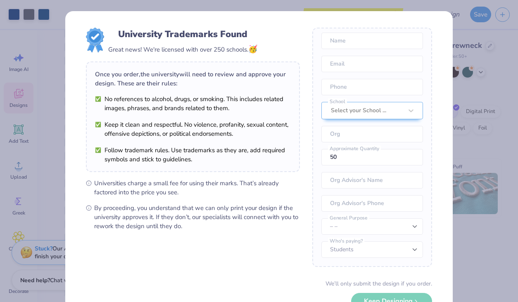
click at [475, 215] on div "University Trademarks Found Great news! We're licensed with over 250 schools. 🥳…" at bounding box center [259, 151] width 518 height 302
click at [476, 219] on div "University Trademarks Found Great news! We're licensed with over 250 schools. 🥳…" at bounding box center [259, 151] width 518 height 302
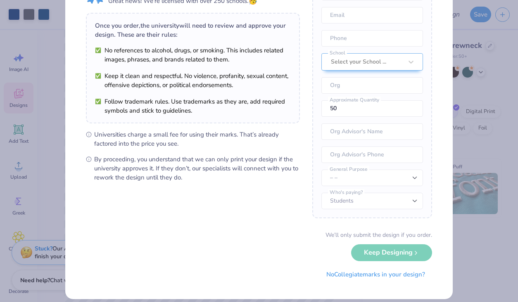
scroll to position [57, 0]
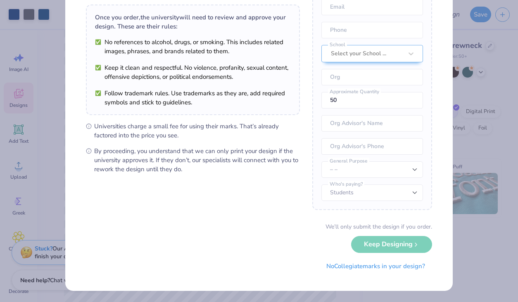
click at [438, 267] on div "University Trademarks Found Great news! We're licensed with over 250 schools. 🥳…" at bounding box center [258, 122] width 387 height 337
click at [413, 240] on div "We’ll only submit the design if you order. Keep Designing No Collegiate marks i…" at bounding box center [259, 249] width 346 height 52
click at [412, 246] on div "We’ll only submit the design if you order. Keep Designing No Collegiate marks i…" at bounding box center [259, 249] width 346 height 52
click at [411, 252] on div "We’ll only submit the design if you order. Keep Designing No Collegiate marks i…" at bounding box center [259, 249] width 346 height 52
click at [411, 264] on button "No Collegiate marks in your design?" at bounding box center [375, 264] width 113 height 17
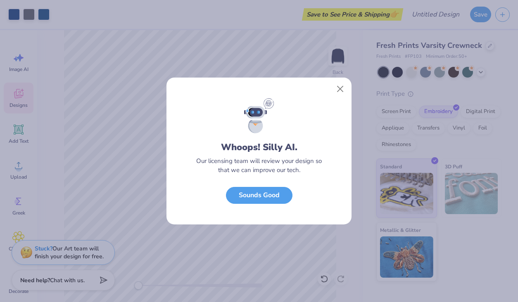
scroll to position [0, 0]
click at [273, 195] on button "Sounds Good" at bounding box center [259, 193] width 67 height 17
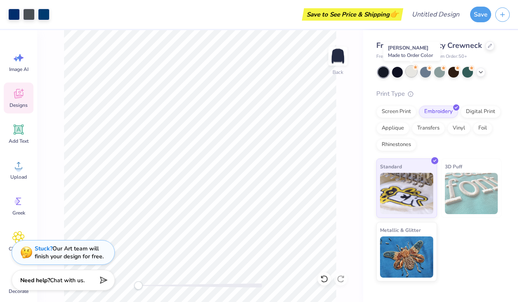
click at [413, 75] on div at bounding box center [411, 71] width 11 height 11
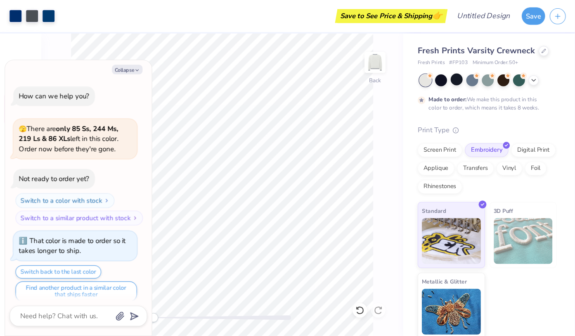
scroll to position [7, 0]
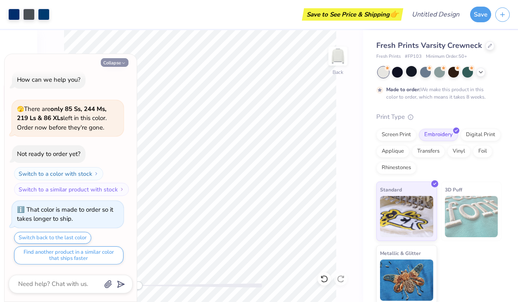
click at [116, 59] on button "Collapse" at bounding box center [115, 62] width 28 height 9
type textarea "x"
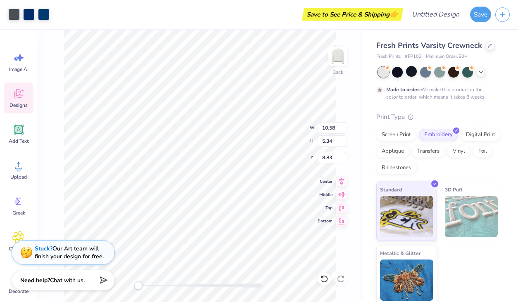
type input "5.86"
type input "2.87"
type input "8.92"
type input "7.70"
type input "3.34"
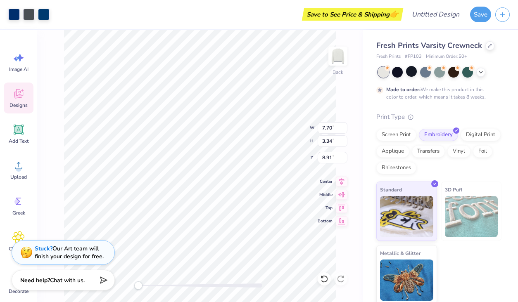
type input "3.00"
type input "4.35"
click at [146, 280] on div "Back" at bounding box center [200, 166] width 326 height 272
type input "3.23"
type input "0.71"
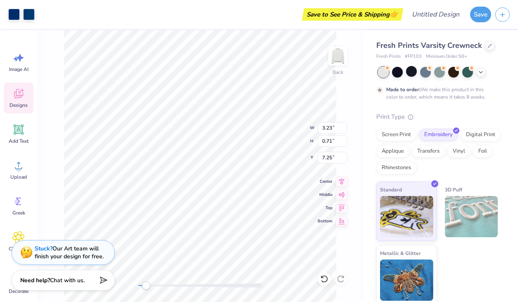
type input "7.32"
type input "8.53"
type input "1.02"
type input "4.34"
type input "4.83"
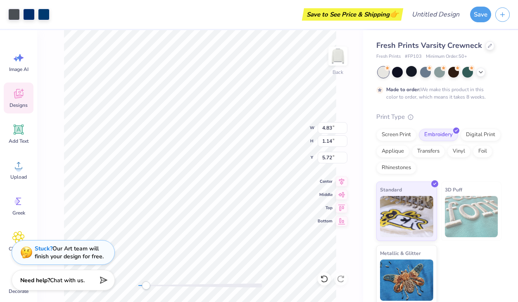
type input "1.14"
type input "5.72"
type input "5.77"
click at [342, 80] on div "Back" at bounding box center [200, 166] width 326 height 272
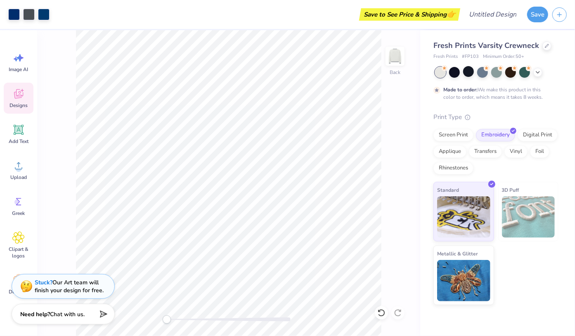
click at [396, 163] on div "Back" at bounding box center [228, 183] width 383 height 306
click at [499, 14] on input "Design Title" at bounding box center [503, 14] width 40 height 17
click at [518, 14] on button "Save" at bounding box center [537, 13] width 21 height 16
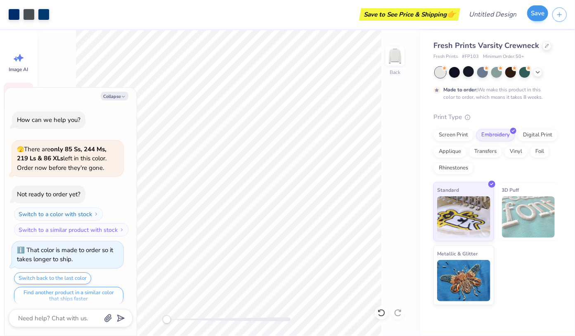
scroll to position [28, 0]
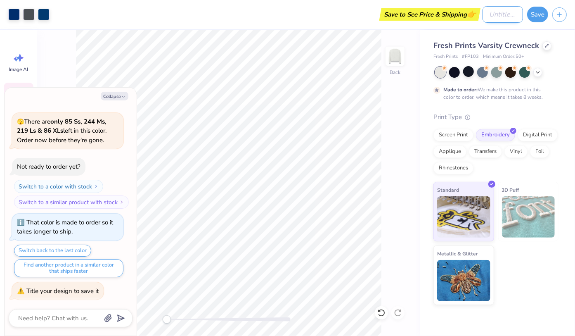
type textarea "x"
click at [493, 10] on input "Design Title" at bounding box center [503, 14] width 40 height 17
type input "M"
type textarea "x"
type input "MG"
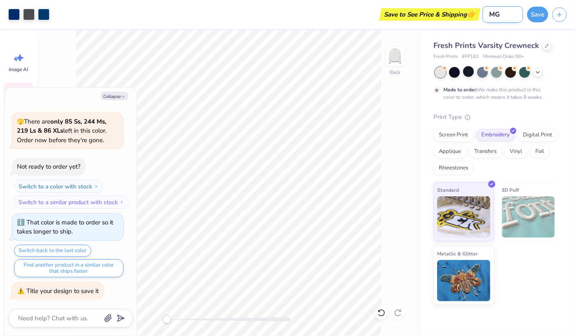
type textarea "x"
type input "MGM"
type textarea "x"
type input "MGMT"
type textarea "x"
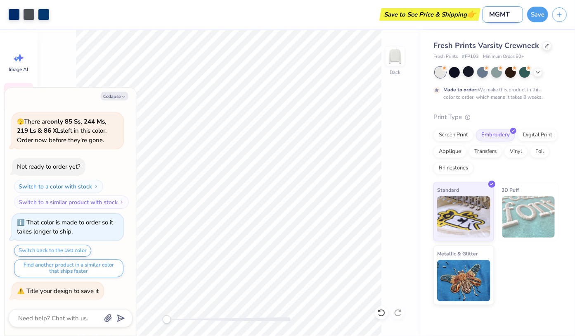
type input "MGMT"
type textarea "x"
type input "MGMT C"
type textarea "x"
type input "MGMT Cr"
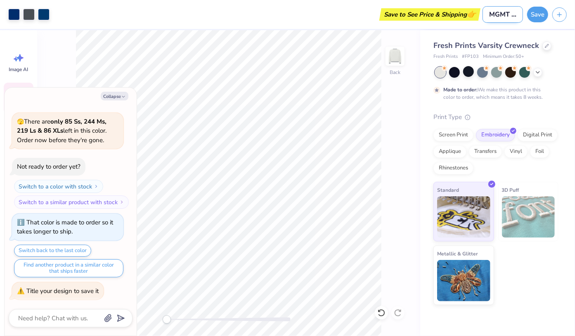
type textarea "x"
type input "MGMT Cre"
type textarea "x"
type input "MGMT Crew"
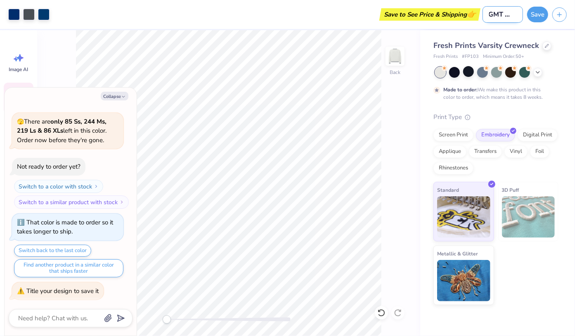
type textarea "x"
click at [495, 13] on input "MGMT Crew" at bounding box center [503, 14] width 40 height 17
type input "MGMGT Crew"
type textarea "x"
type input "MGMGMT Crew"
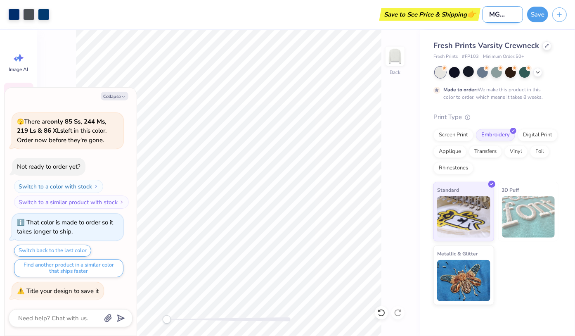
type textarea "x"
type input "MGMGMT Crew"
click at [518, 11] on button "Save" at bounding box center [537, 13] width 21 height 16
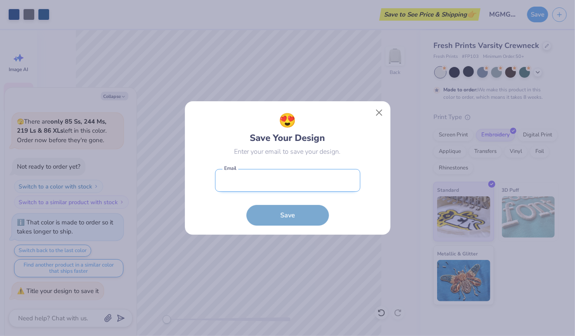
click at [263, 181] on input "email" at bounding box center [287, 180] width 145 height 23
type input "louiseracquet@freshprints.com"
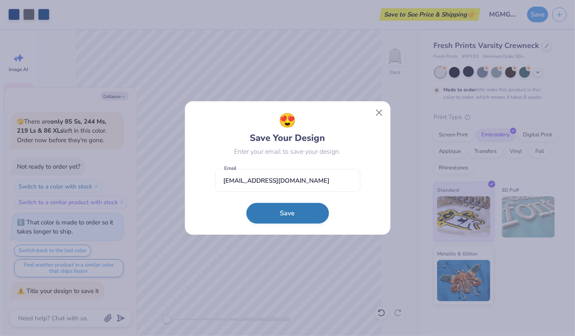
click at [278, 210] on button "Save" at bounding box center [288, 213] width 83 height 21
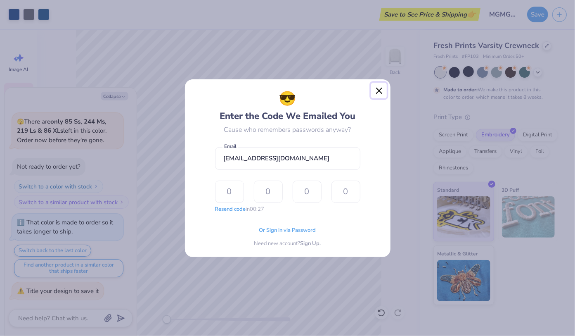
click at [377, 94] on button "Close" at bounding box center [379, 91] width 16 height 16
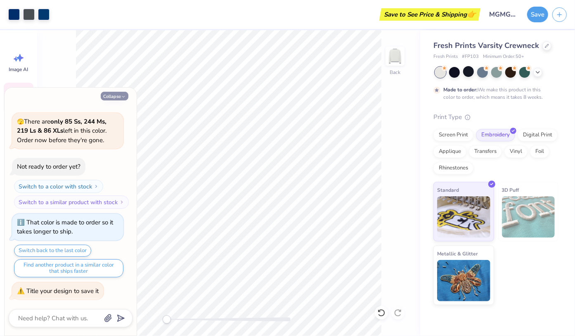
click at [118, 97] on button "Collapse" at bounding box center [115, 96] width 28 height 9
type textarea "x"
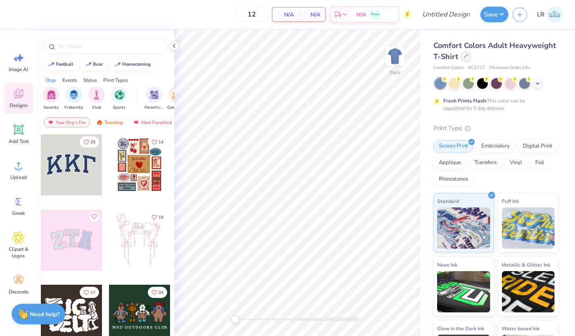
click at [467, 59] on div at bounding box center [466, 56] width 9 height 9
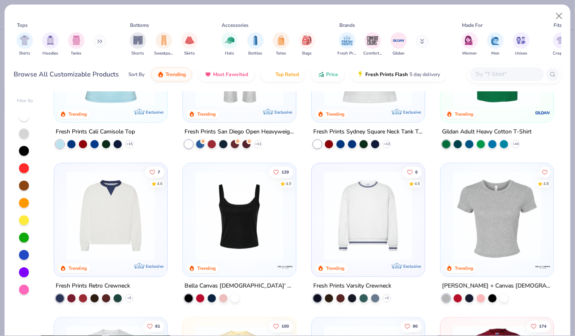
scroll to position [242, 0]
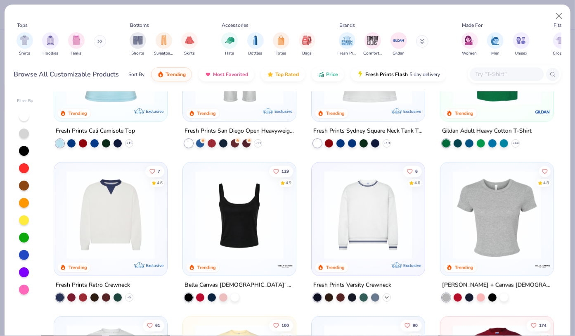
click at [385, 293] on div "+ 3" at bounding box center [387, 297] width 8 height 8
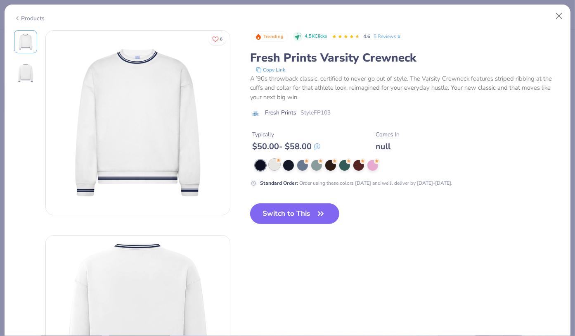
click at [274, 164] on div at bounding box center [274, 164] width 11 height 11
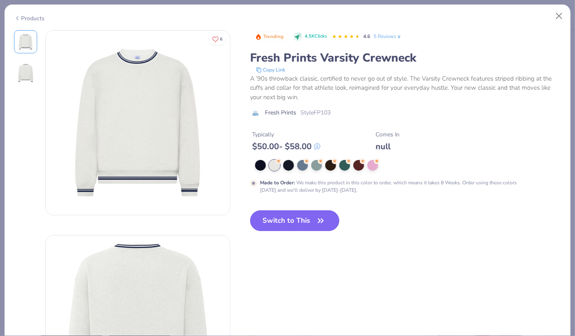
click at [278, 223] on button "Switch to This" at bounding box center [295, 220] width 90 height 21
type input "50"
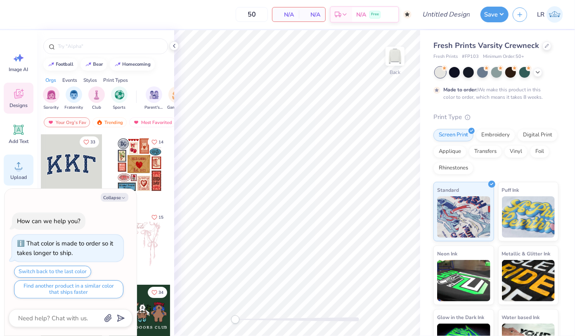
click at [23, 178] on span "Upload" at bounding box center [18, 177] width 17 height 7
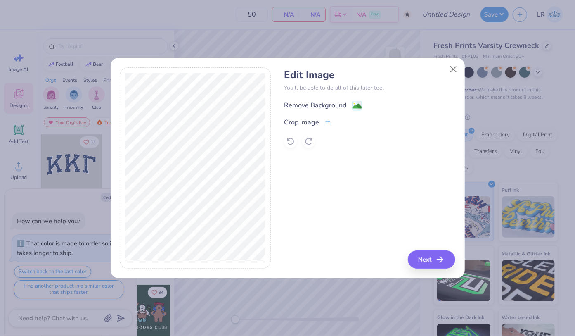
click at [307, 105] on div "Remove Background" at bounding box center [315, 105] width 62 height 10
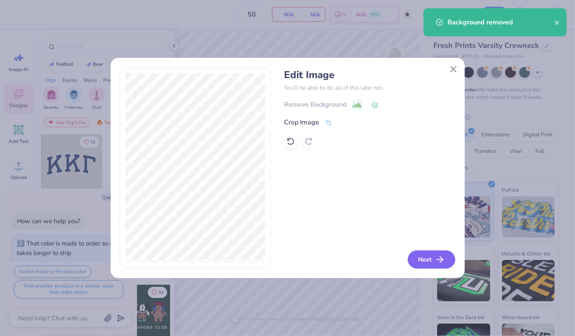
click at [429, 260] on button "Next" at bounding box center [432, 259] width 48 height 18
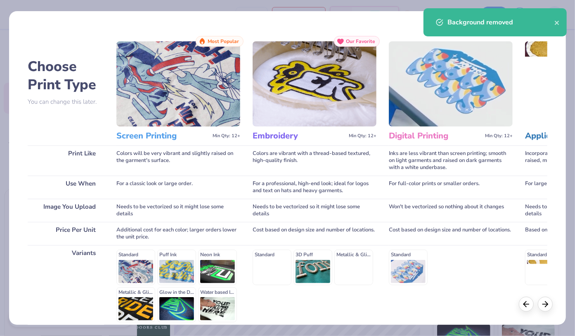
scroll to position [75, 0]
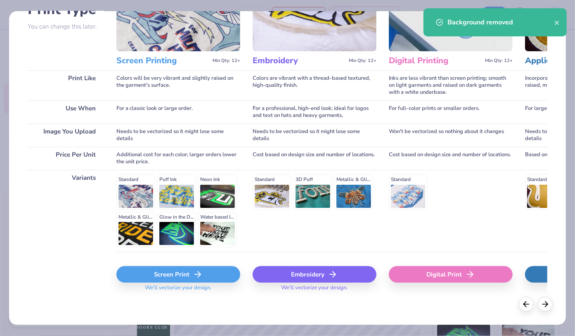
click at [311, 273] on div "Embroidery" at bounding box center [315, 274] width 124 height 17
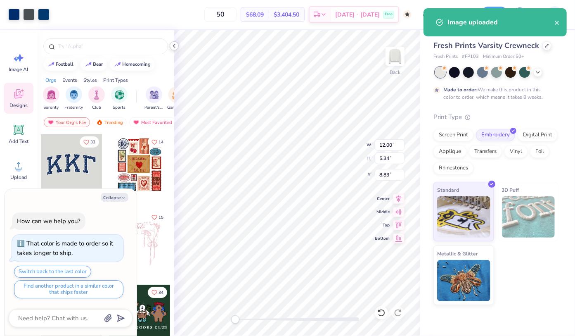
click at [174, 47] on icon at bounding box center [174, 46] width 7 height 7
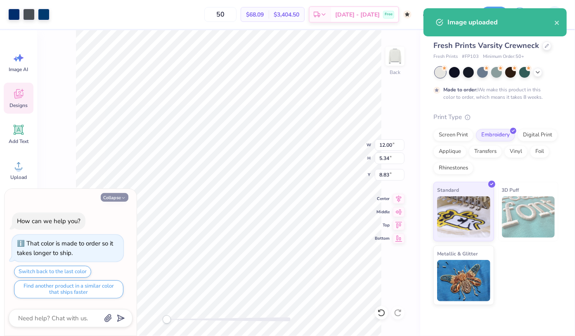
click at [121, 194] on button "Collapse" at bounding box center [115, 197] width 28 height 9
type textarea "x"
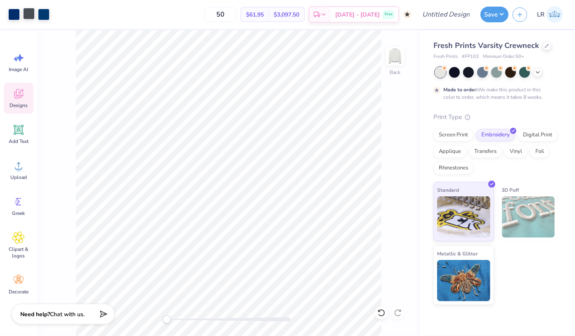
click at [28, 18] on div at bounding box center [29, 14] width 12 height 12
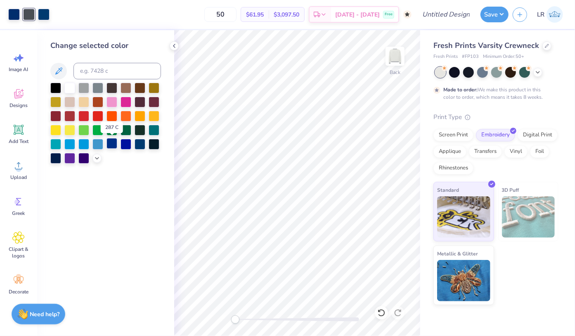
click at [116, 143] on div at bounding box center [112, 143] width 11 height 11
click at [139, 142] on div at bounding box center [140, 143] width 11 height 11
click at [28, 14] on div at bounding box center [29, 15] width 12 height 12
click at [62, 71] on icon at bounding box center [59, 71] width 10 height 10
click at [61, 71] on icon at bounding box center [58, 70] width 7 height 7
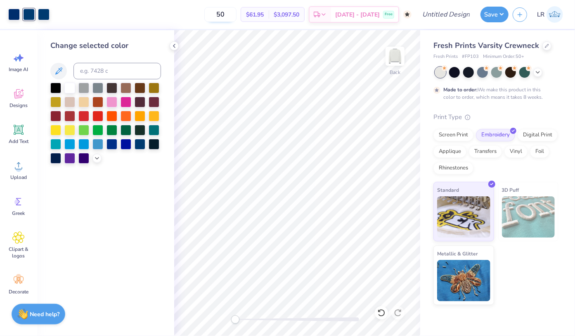
click at [237, 14] on input "50" at bounding box center [220, 14] width 32 height 15
type input "5"
type input "250"
click at [233, 13] on input "250" at bounding box center [217, 14] width 32 height 15
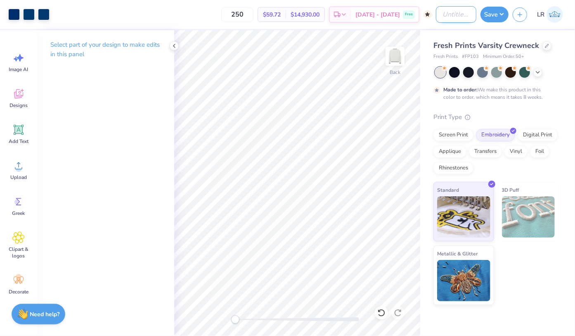
click at [462, 15] on input "Design Title" at bounding box center [456, 14] width 40 height 17
type input "MGMT 101 vintage Crew"
click at [495, 14] on button "Save" at bounding box center [495, 13] width 28 height 16
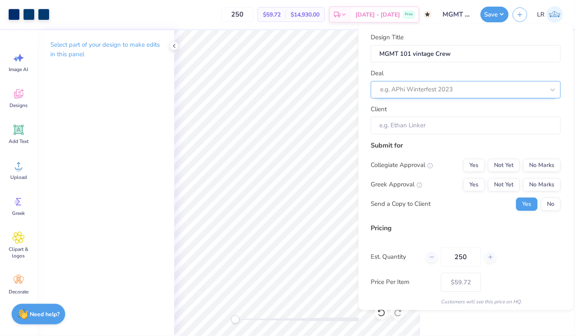
click at [449, 92] on div at bounding box center [462, 89] width 164 height 11
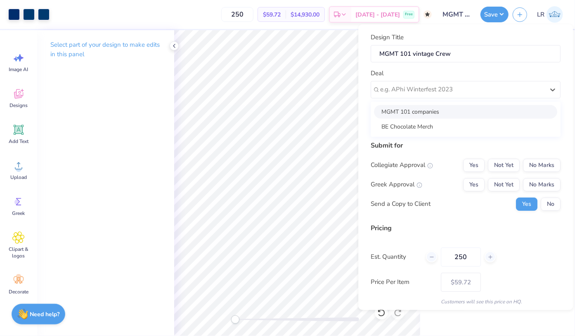
click at [423, 112] on div "MGMT 101 companies" at bounding box center [465, 112] width 183 height 14
type input "Louise Racquet"
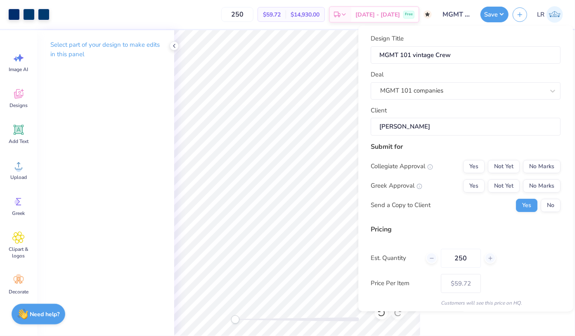
scroll to position [28, 0]
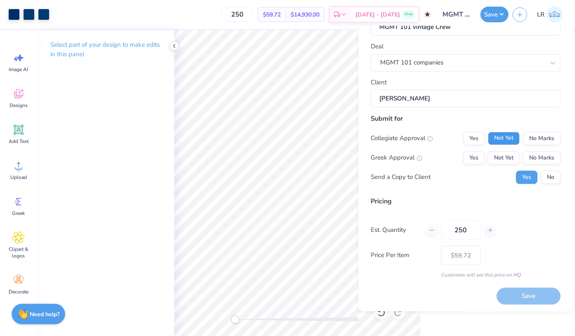
click at [499, 138] on button "Not Yet" at bounding box center [504, 138] width 32 height 13
click at [541, 155] on button "No Marks" at bounding box center [542, 157] width 38 height 13
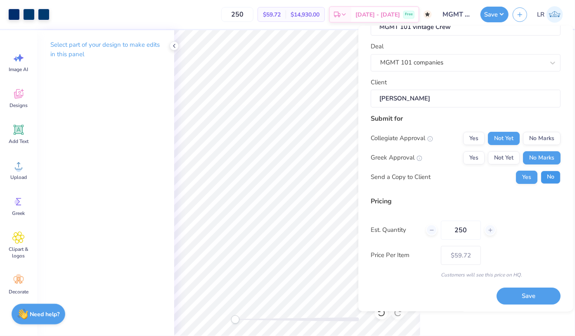
click at [549, 178] on button "No" at bounding box center [551, 177] width 20 height 13
click at [528, 296] on button "Save" at bounding box center [529, 296] width 64 height 17
type input "$59.72"
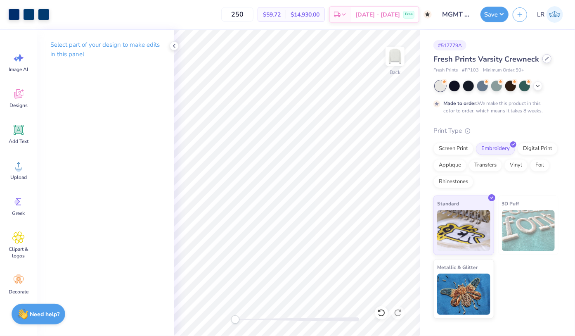
click at [546, 59] on icon at bounding box center [547, 58] width 3 height 3
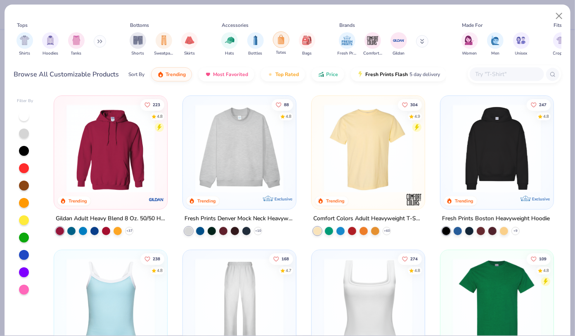
click at [284, 45] on div "filter for Totes" at bounding box center [281, 39] width 17 height 17
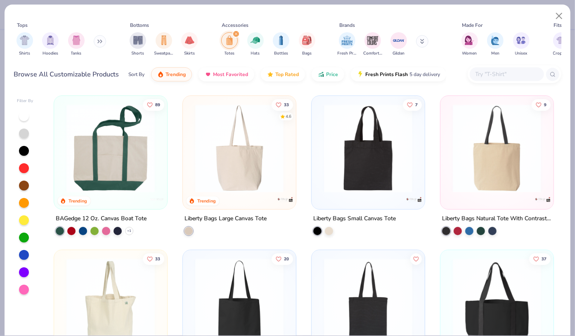
click at [495, 74] on input "text" at bounding box center [507, 74] width 64 height 10
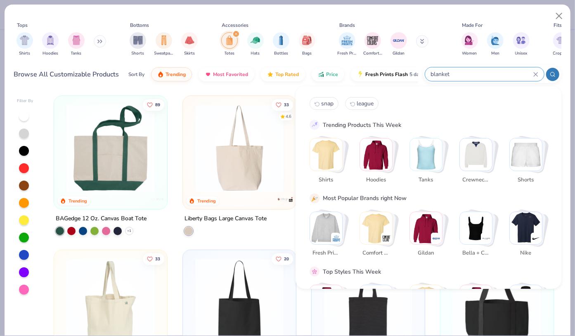
type input "blanket"
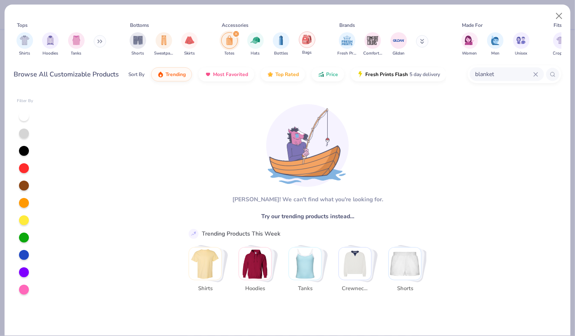
click at [308, 43] on img "filter for Bags" at bounding box center [306, 40] width 9 height 10
click at [235, 32] on icon "filter for Bags" at bounding box center [236, 33] width 3 height 3
click at [537, 70] on div "blanket" at bounding box center [507, 74] width 74 height 14
click at [249, 154] on div "Aw fish! We can't find what you're looking for. Try our trending products inste…" at bounding box center [304, 213] width 246 height 235
click at [234, 34] on div "filter for Totes" at bounding box center [236, 33] width 7 height 7
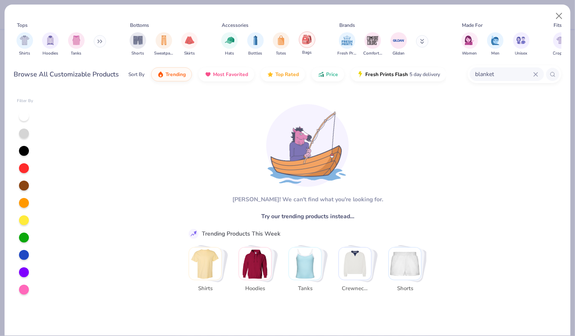
click at [308, 44] on img "filter for Bags" at bounding box center [306, 40] width 9 height 10
click at [559, 16] on button "Close" at bounding box center [560, 16] width 16 height 16
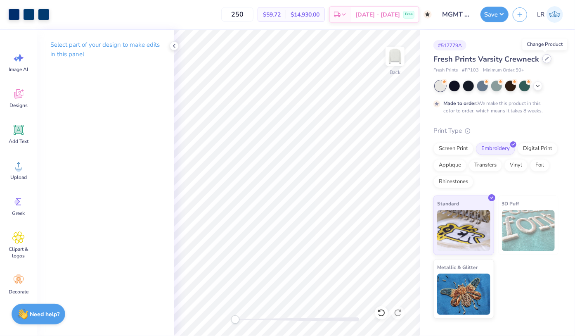
click at [546, 59] on icon at bounding box center [547, 58] width 3 height 3
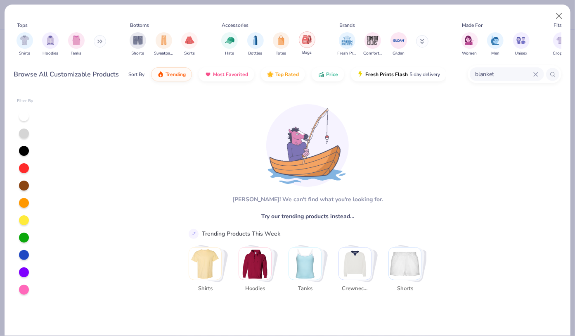
click at [305, 44] on img "filter for Bags" at bounding box center [306, 40] width 9 height 10
click at [233, 34] on div "filter for Bags" at bounding box center [236, 33] width 7 height 7
click at [247, 40] on div "filter for Bottles" at bounding box center [255, 39] width 17 height 17
click at [231, 28] on div "Accessories" at bounding box center [235, 24] width 27 height 7
click at [241, 28] on div "Accessories" at bounding box center [235, 24] width 27 height 7
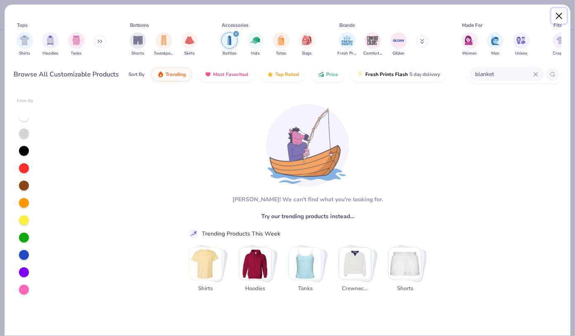
click at [563, 17] on button "Close" at bounding box center [560, 16] width 16 height 16
